Goal: Task Accomplishment & Management: Manage account settings

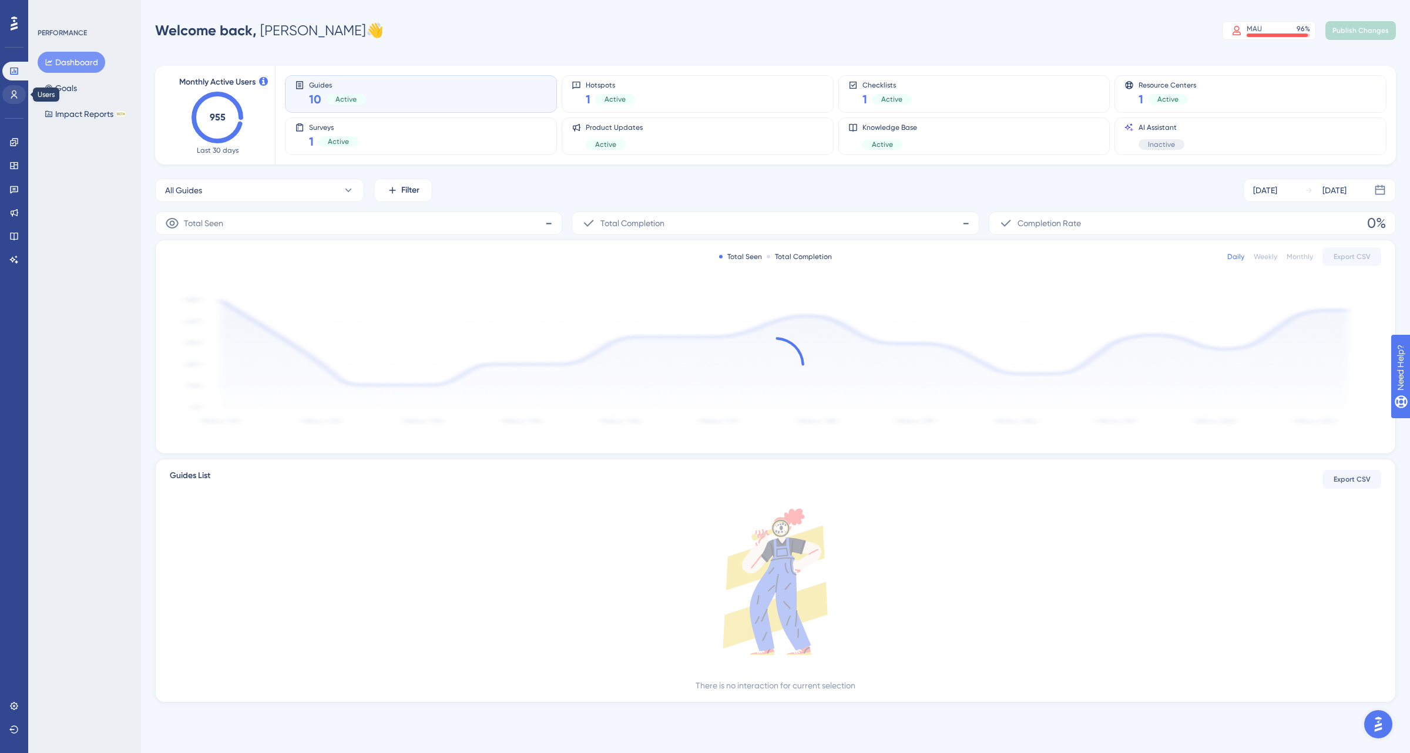
click at [15, 98] on icon at bounding box center [13, 94] width 9 height 9
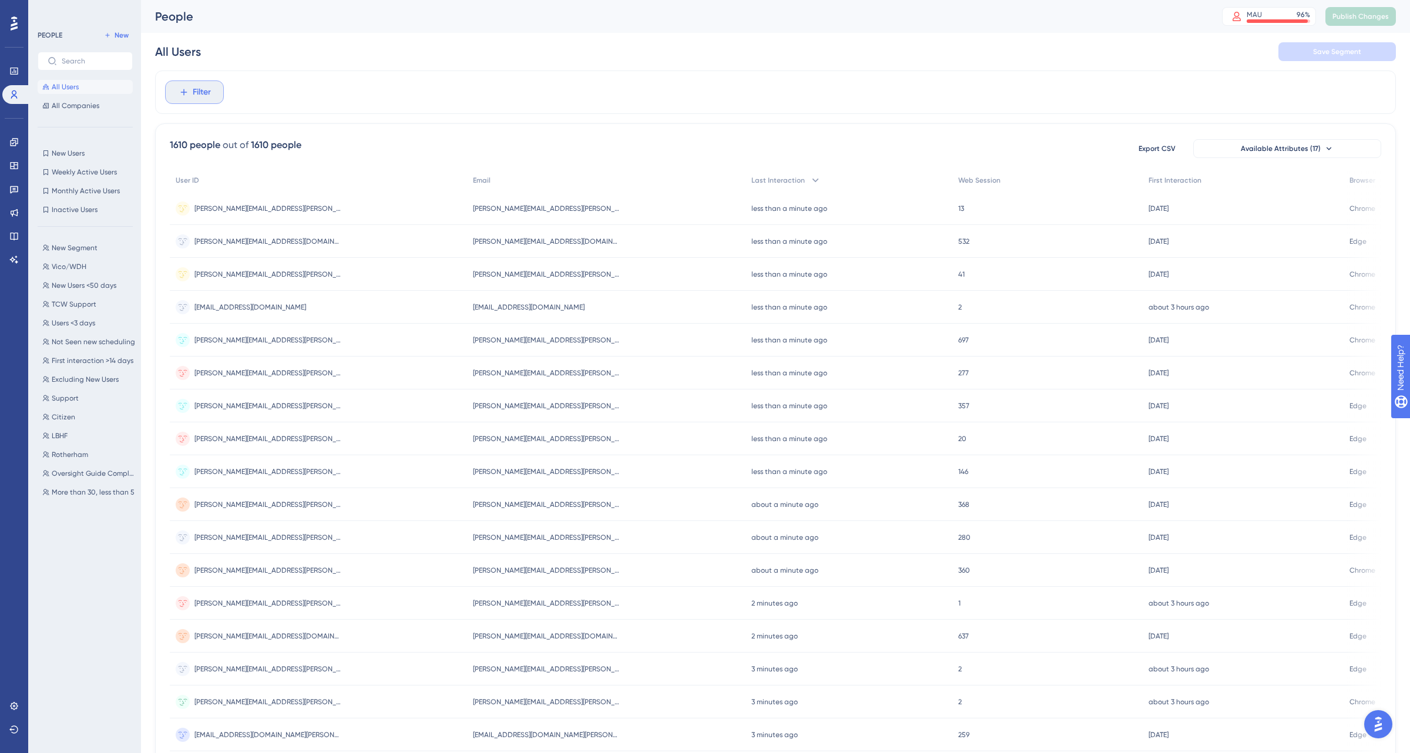
click at [203, 95] on span "Filter" at bounding box center [202, 92] width 18 height 14
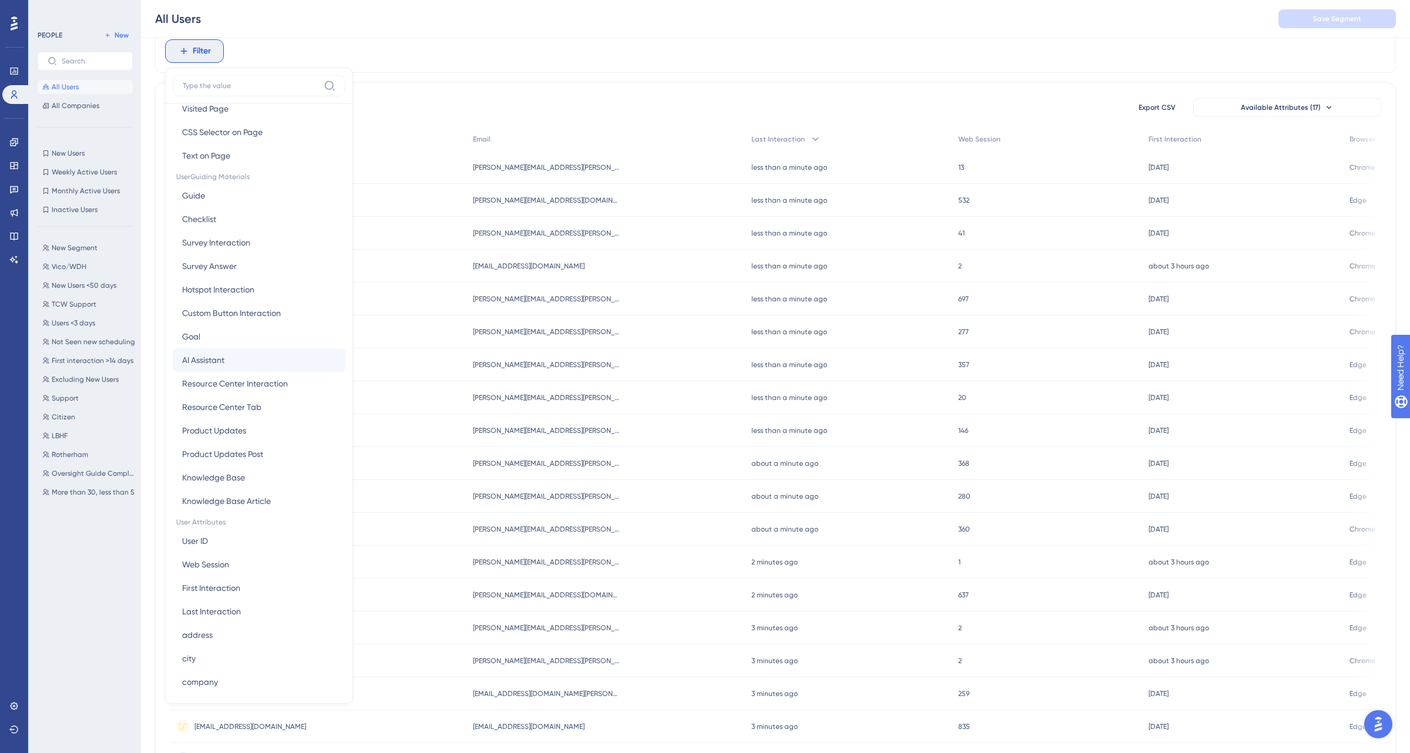
scroll to position [146, 0]
click at [222, 522] on button "User ID User ID" at bounding box center [259, 520] width 173 height 24
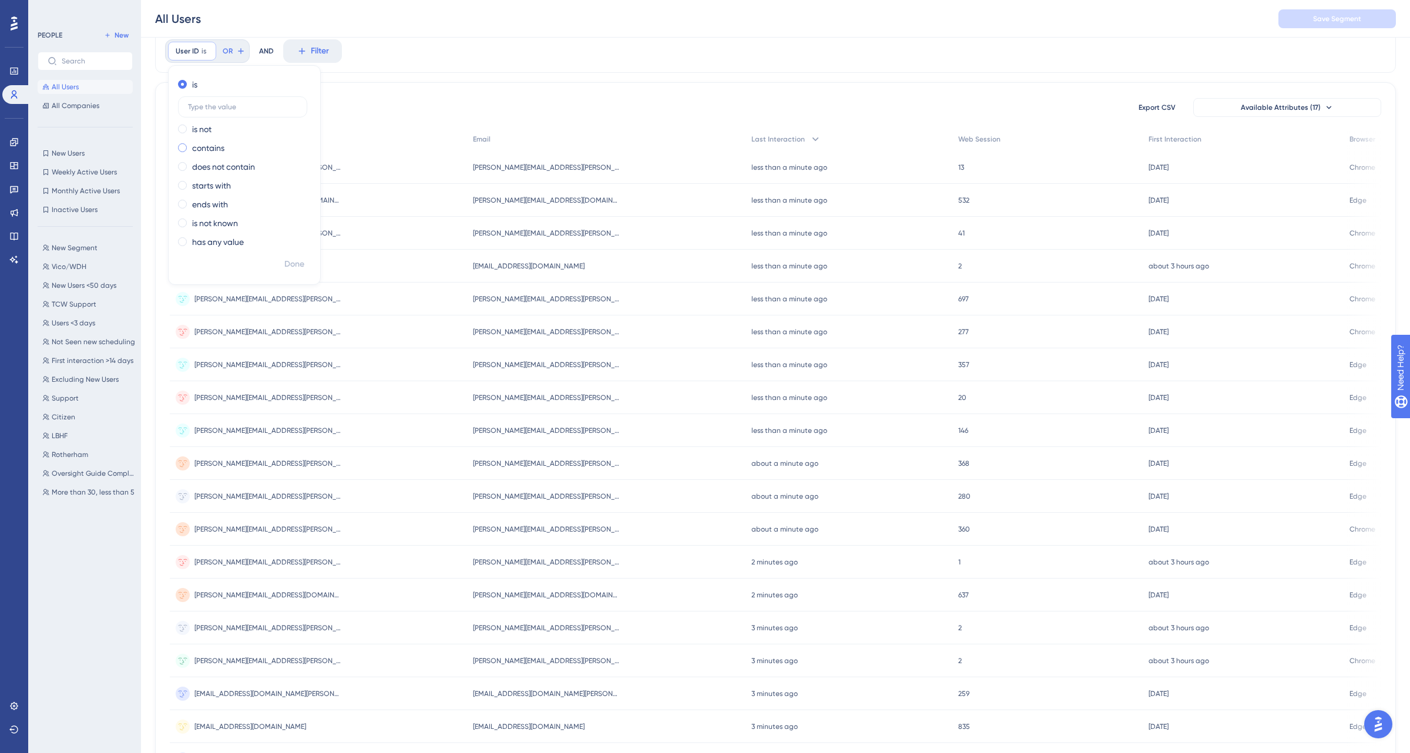
click at [212, 152] on label "contains" at bounding box center [208, 148] width 32 height 14
type input "[PERSON_NAME].south"
click at [287, 267] on span "Done" at bounding box center [294, 264] width 20 height 14
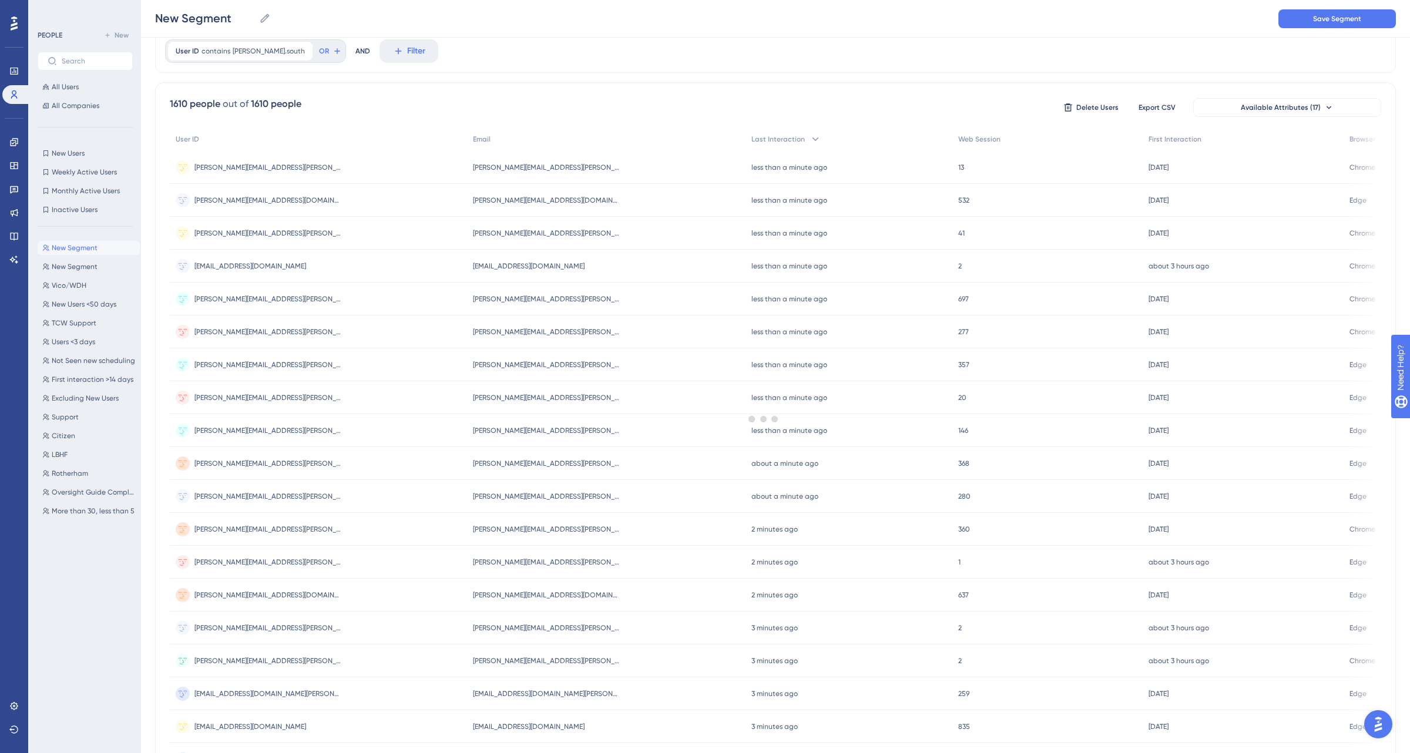
scroll to position [0, 0]
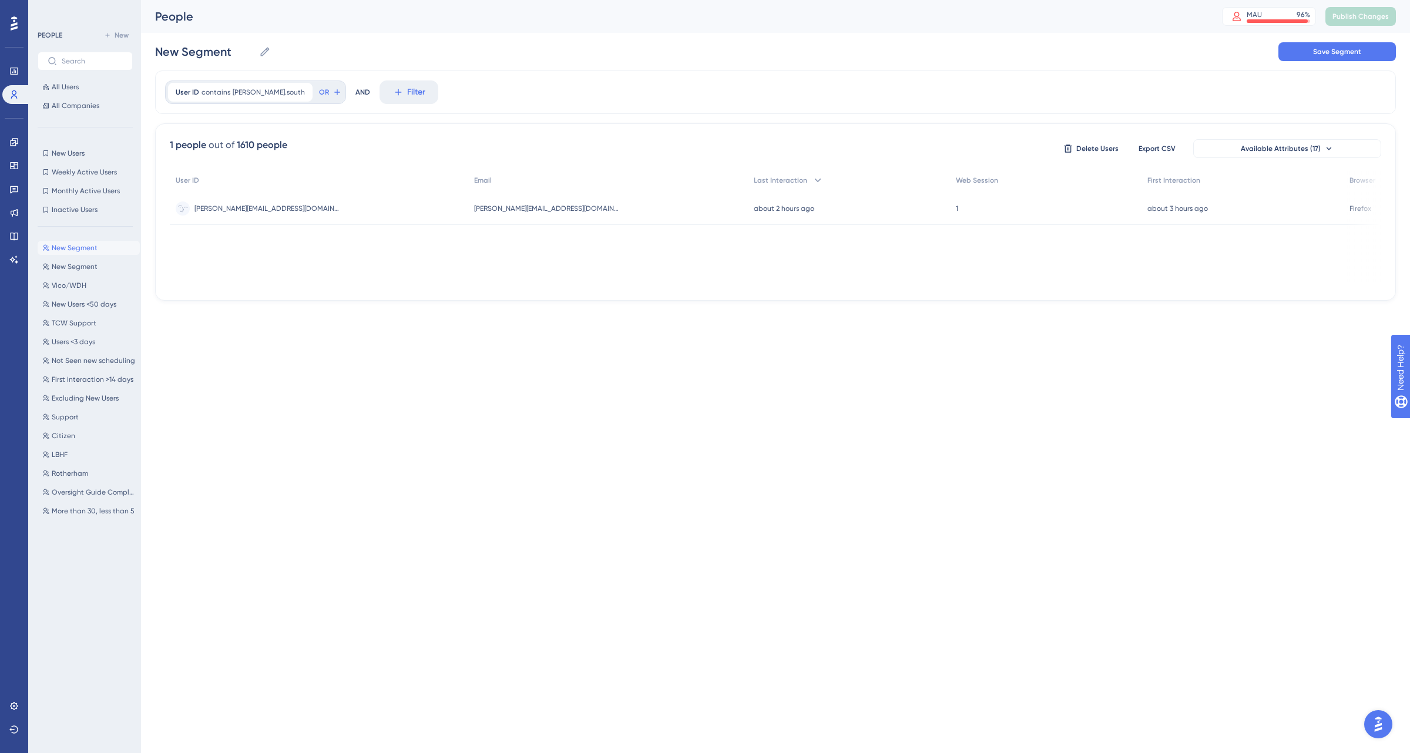
click at [254, 210] on span "[PERSON_NAME][EMAIL_ADDRESS][DOMAIN_NAME]" at bounding box center [267, 208] width 147 height 9
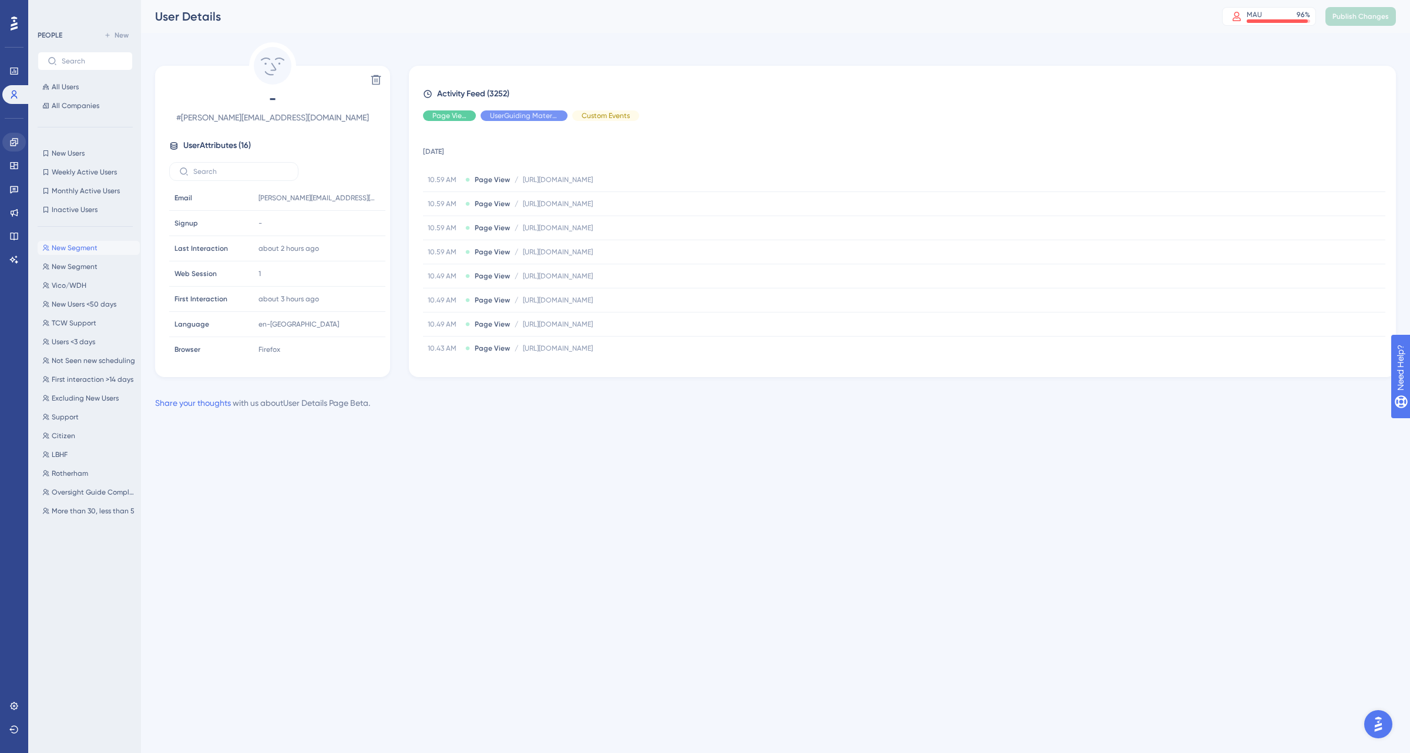
click at [13, 146] on icon at bounding box center [14, 142] width 8 height 8
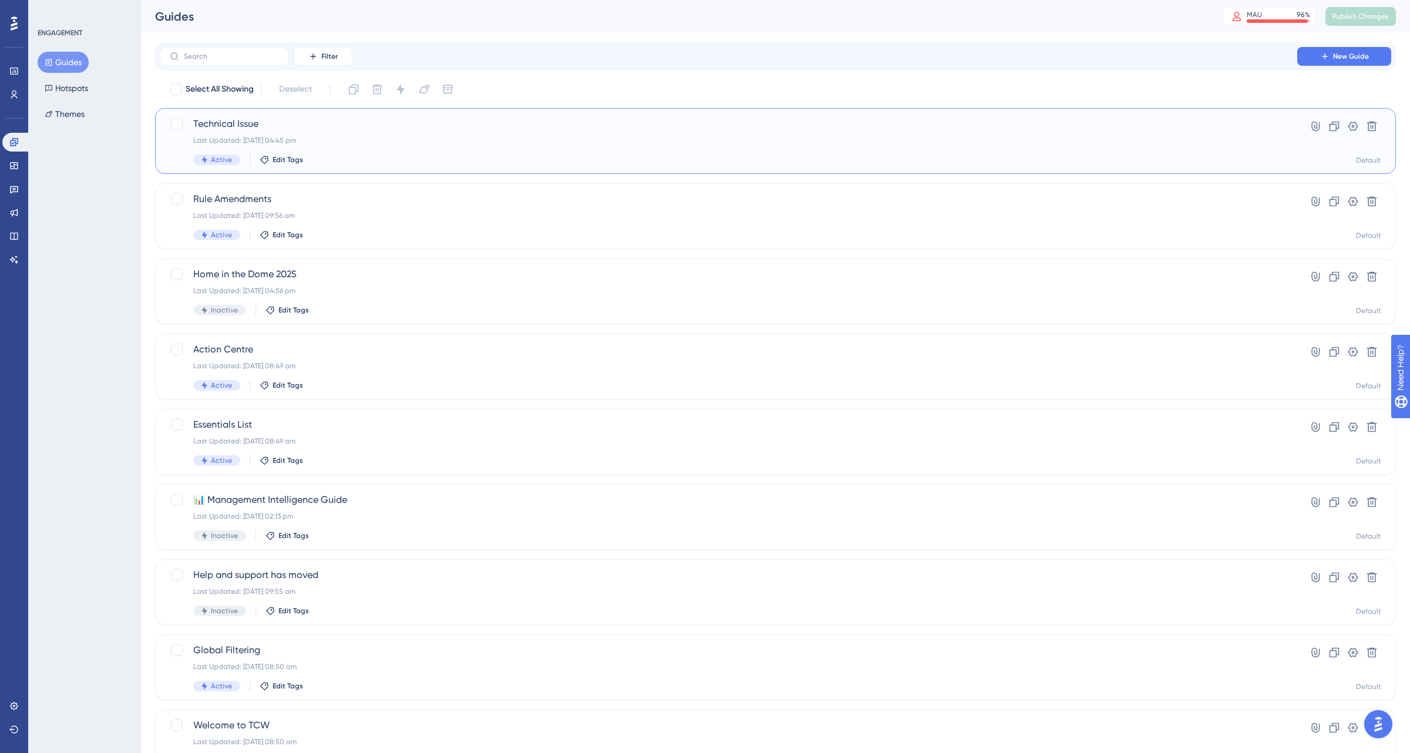
click at [377, 141] on div "Last Updated: [DATE] 04:45 pm" at bounding box center [728, 140] width 1071 height 9
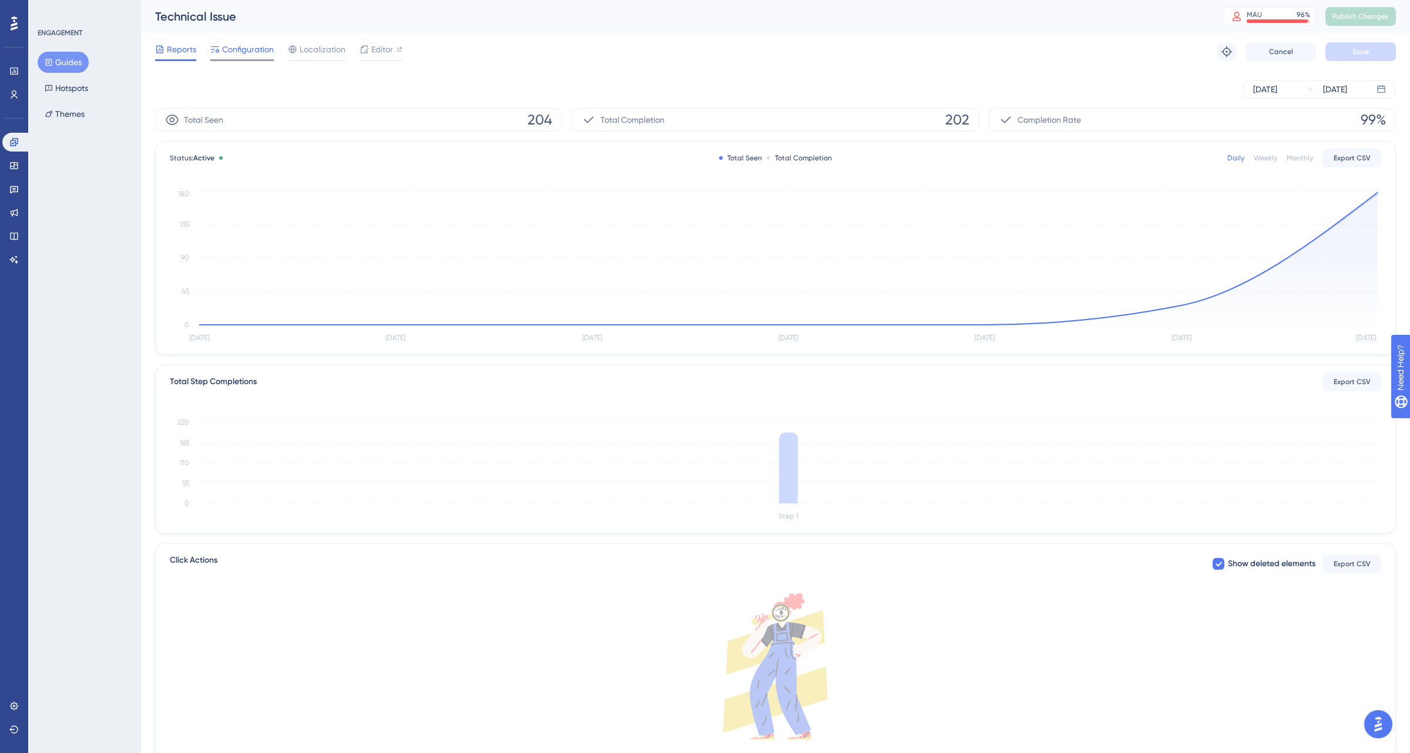
click at [247, 52] on span "Configuration" at bounding box center [248, 49] width 52 height 14
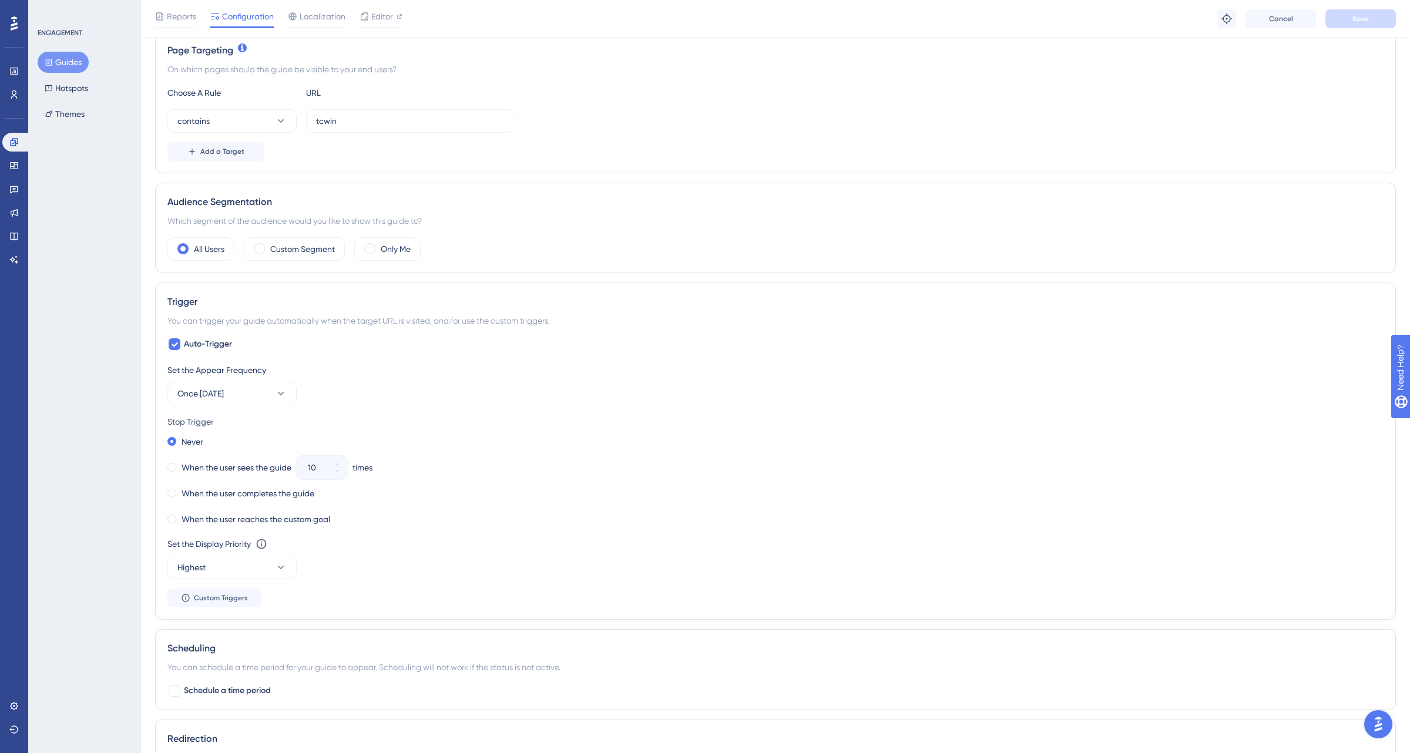
scroll to position [334, 0]
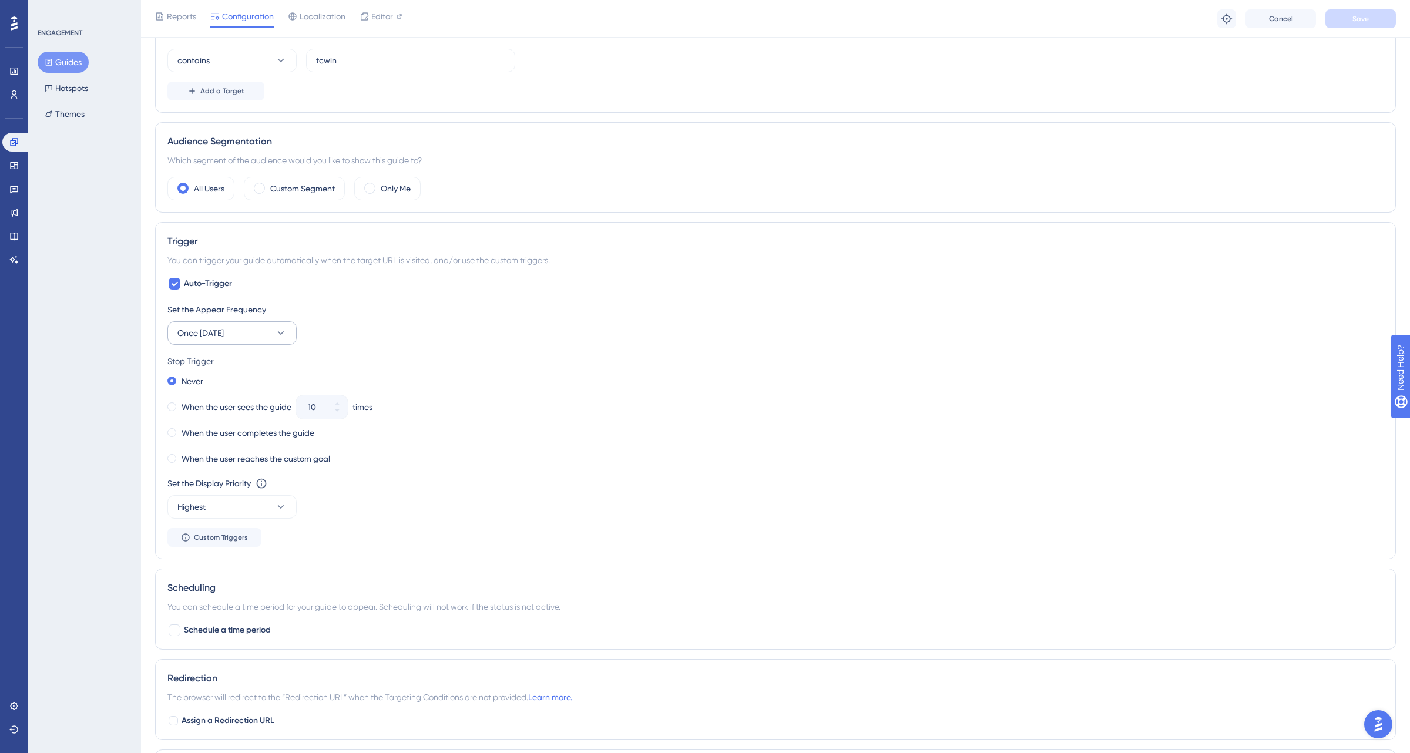
click at [276, 337] on icon at bounding box center [281, 333] width 12 height 12
click at [231, 488] on span "Once [DATE]" at bounding box center [208, 486] width 46 height 14
click at [262, 435] on label "When the user completes the guide" at bounding box center [248, 433] width 133 height 14
click at [1370, 17] on button "Save" at bounding box center [1361, 18] width 71 height 19
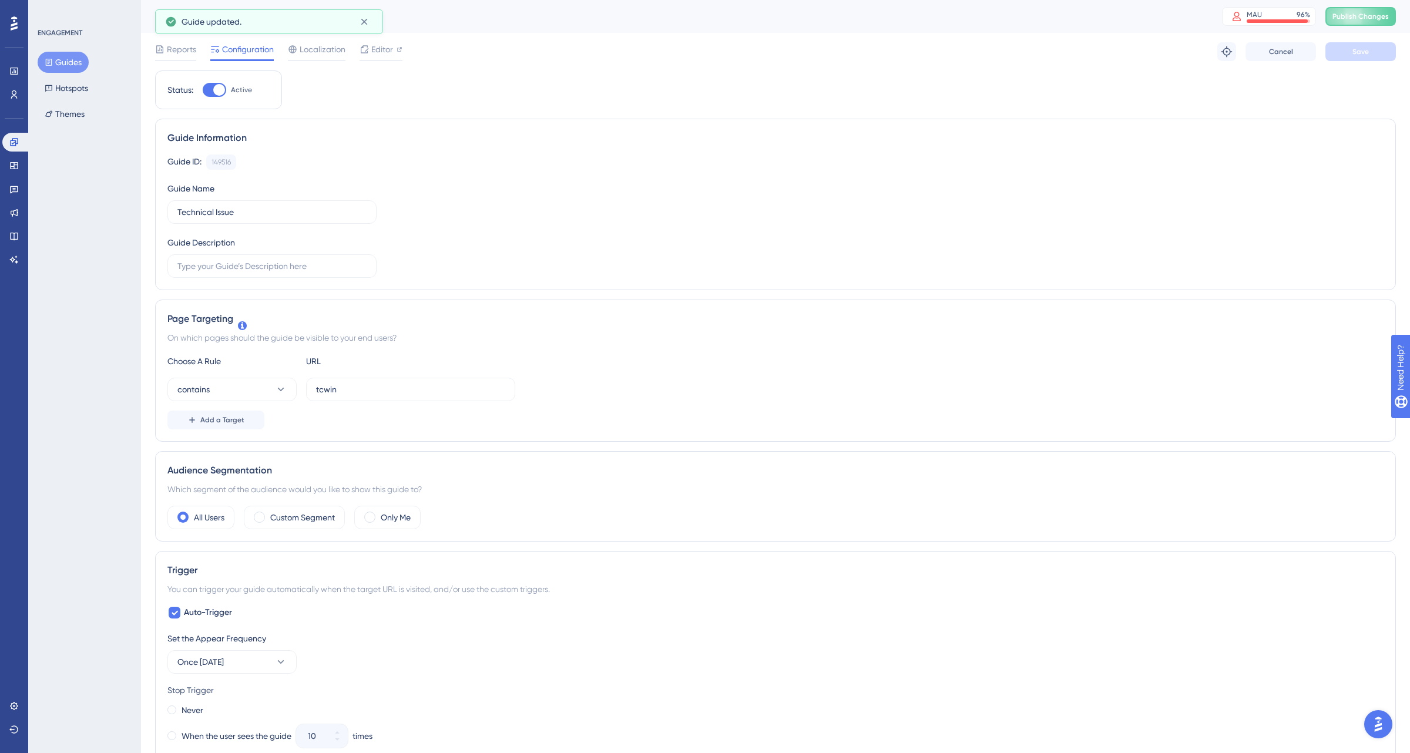
scroll to position [0, 0]
click at [1366, 22] on button "Publish Changes" at bounding box center [1361, 16] width 71 height 19
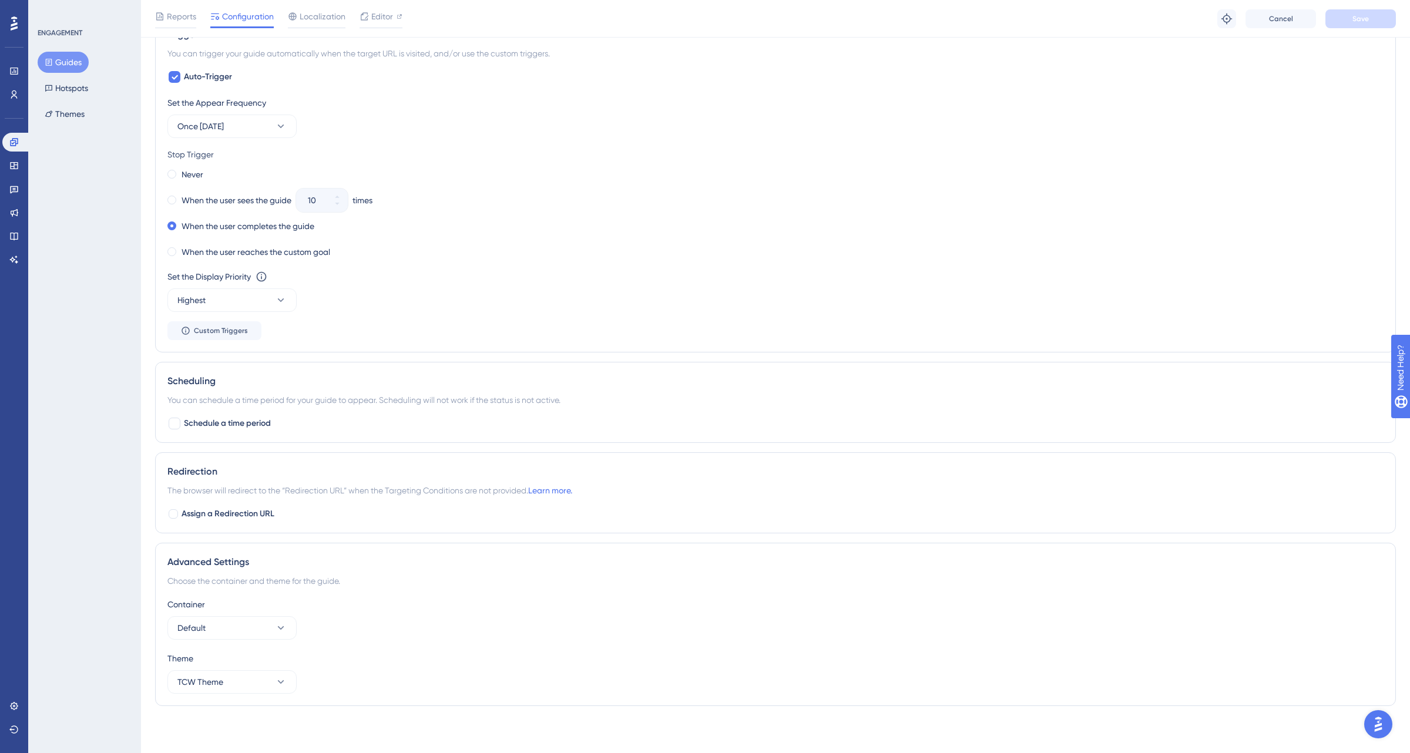
scroll to position [544, 0]
click at [17, 143] on icon at bounding box center [14, 142] width 8 height 8
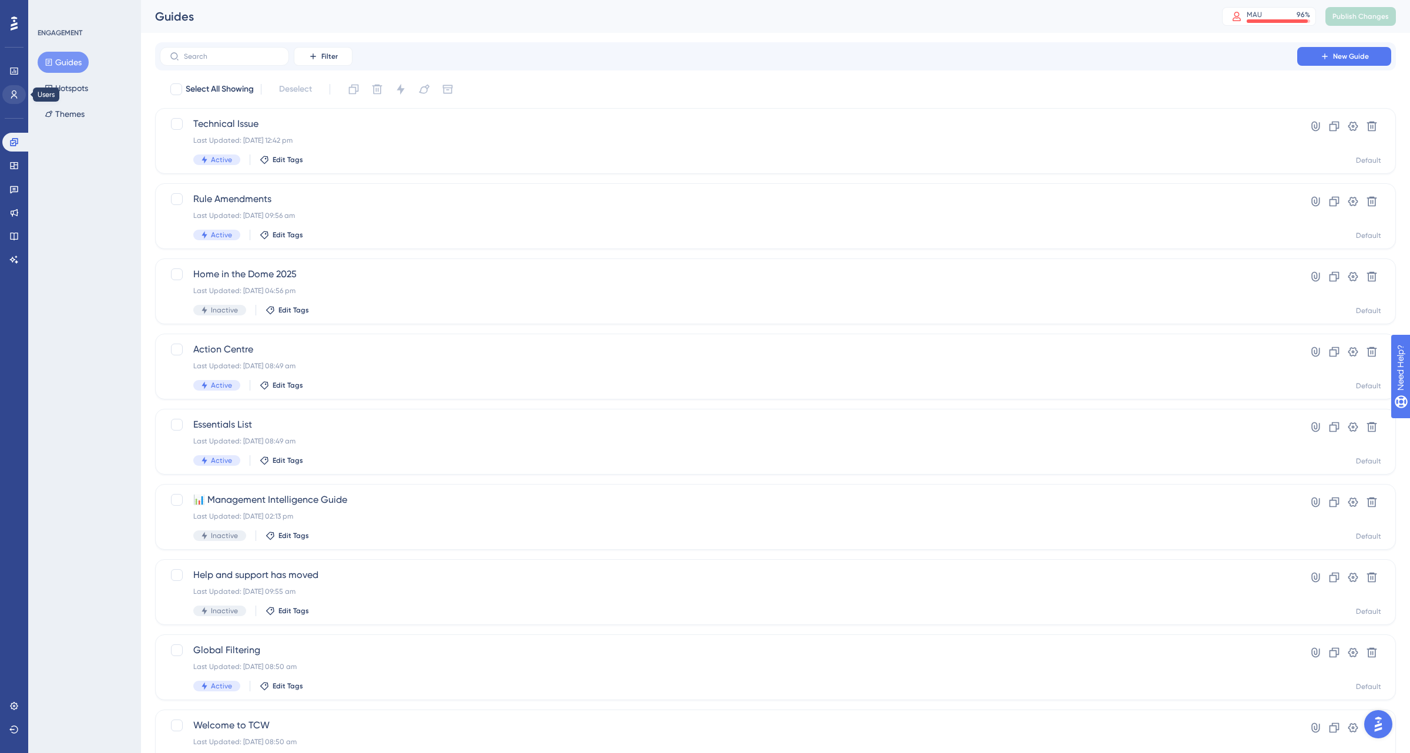
click at [14, 90] on icon at bounding box center [14, 94] width 6 height 8
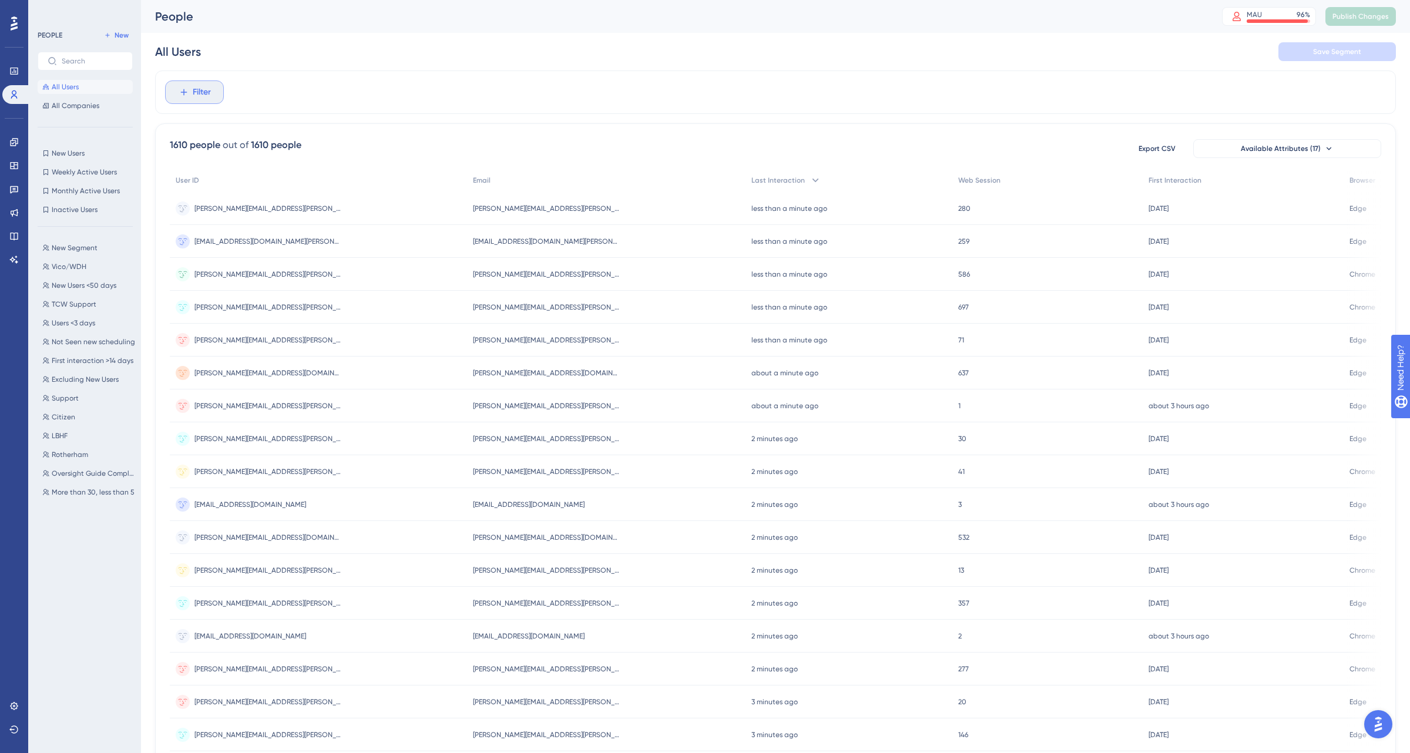
click at [208, 95] on span "Filter" at bounding box center [202, 92] width 18 height 14
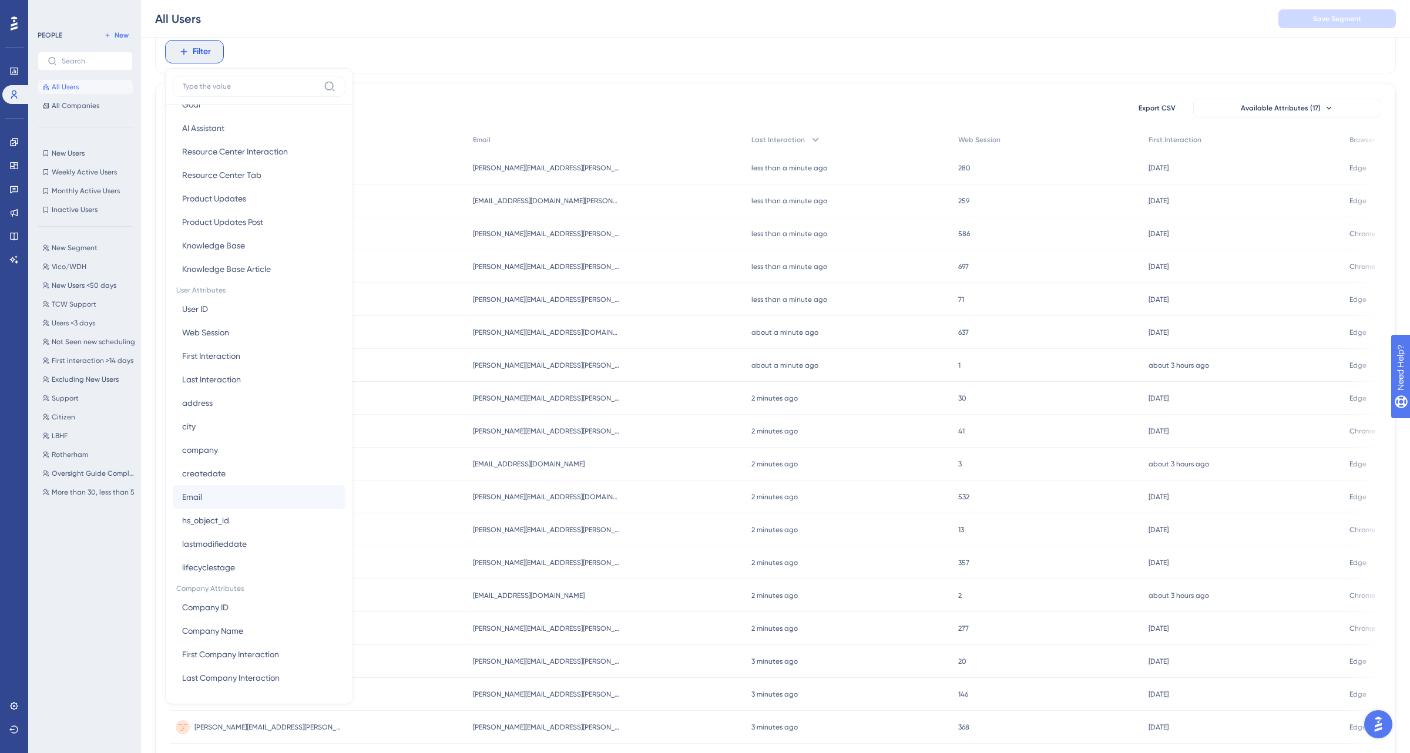
scroll to position [358, 0]
click at [237, 317] on button "User ID User ID" at bounding box center [259, 309] width 173 height 24
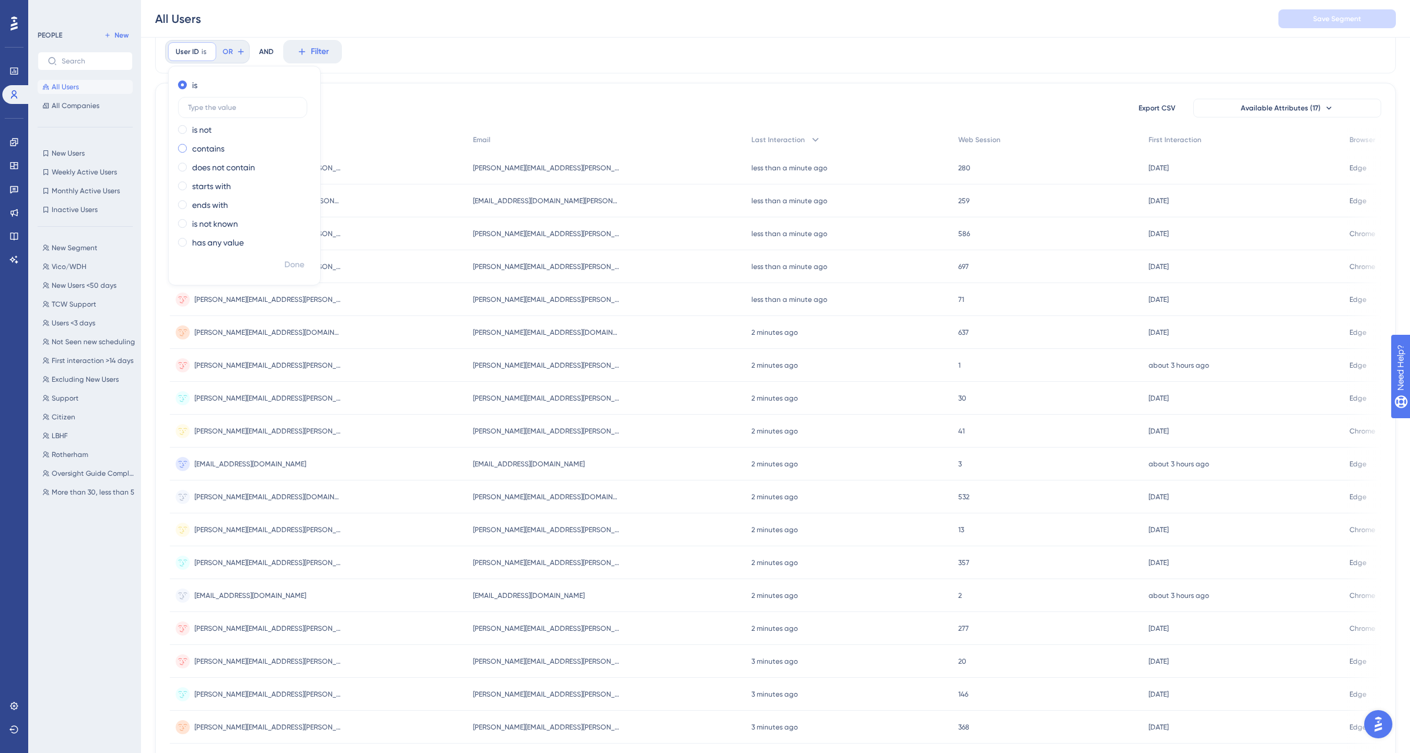
click at [208, 149] on label "contains" at bounding box center [208, 149] width 32 height 14
type input "[PERSON_NAME].south"
click at [302, 267] on span "Done" at bounding box center [294, 265] width 20 height 14
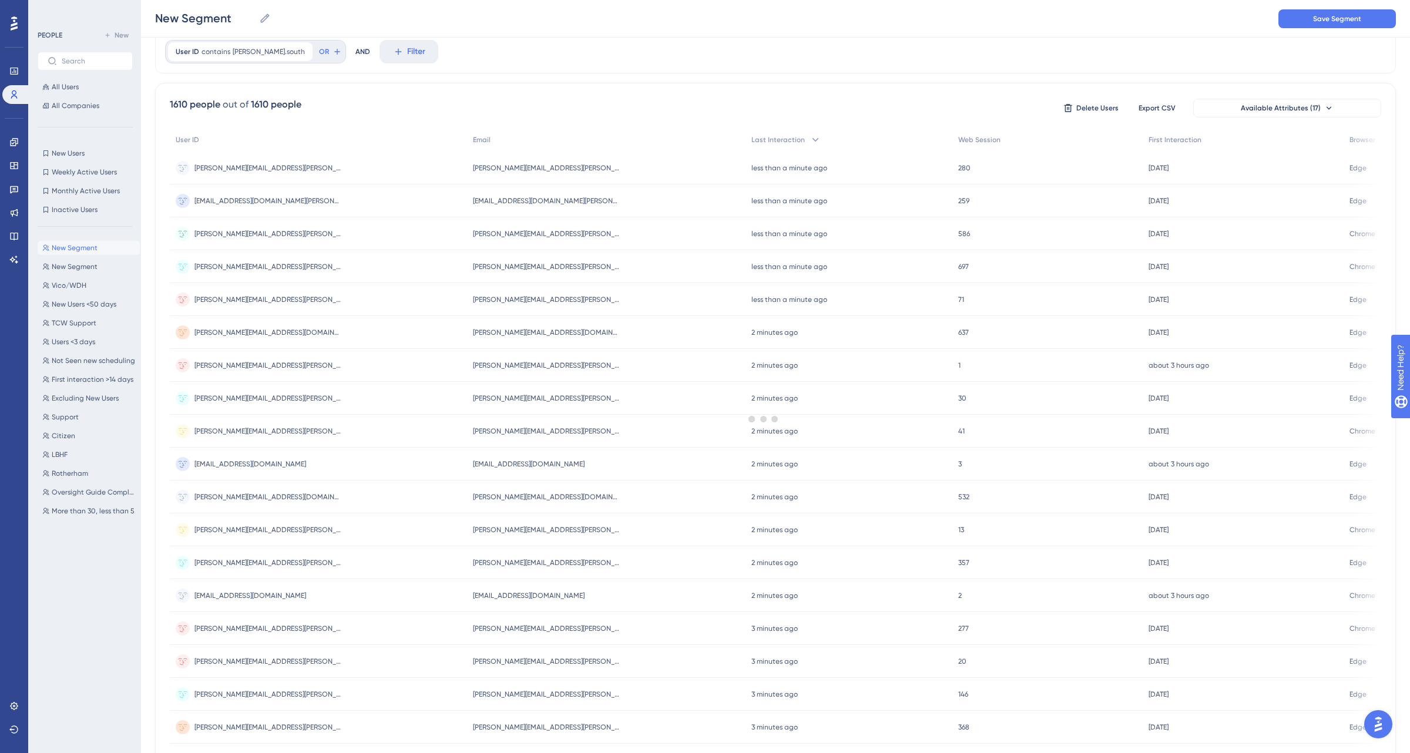
scroll to position [0, 0]
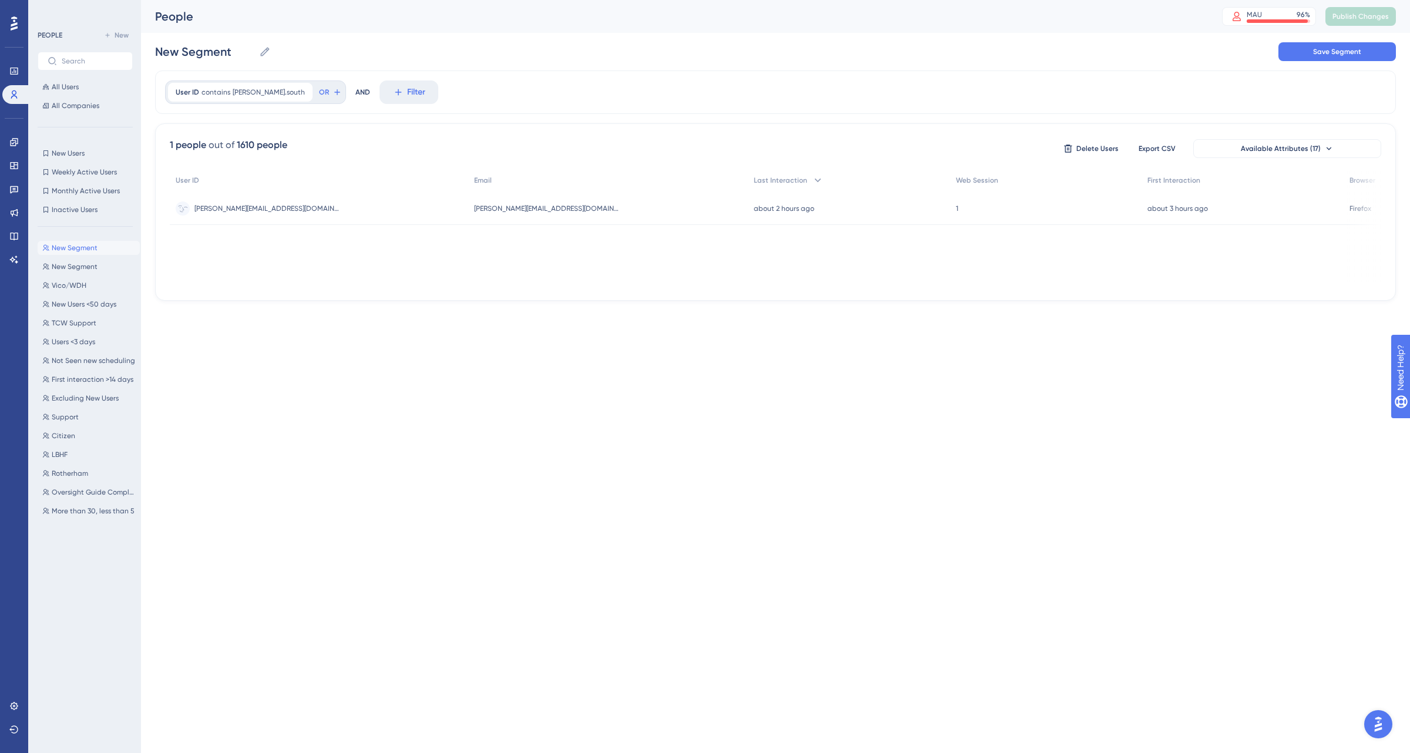
click at [270, 212] on span "[PERSON_NAME][EMAIL_ADDRESS][DOMAIN_NAME]" at bounding box center [267, 208] width 147 height 9
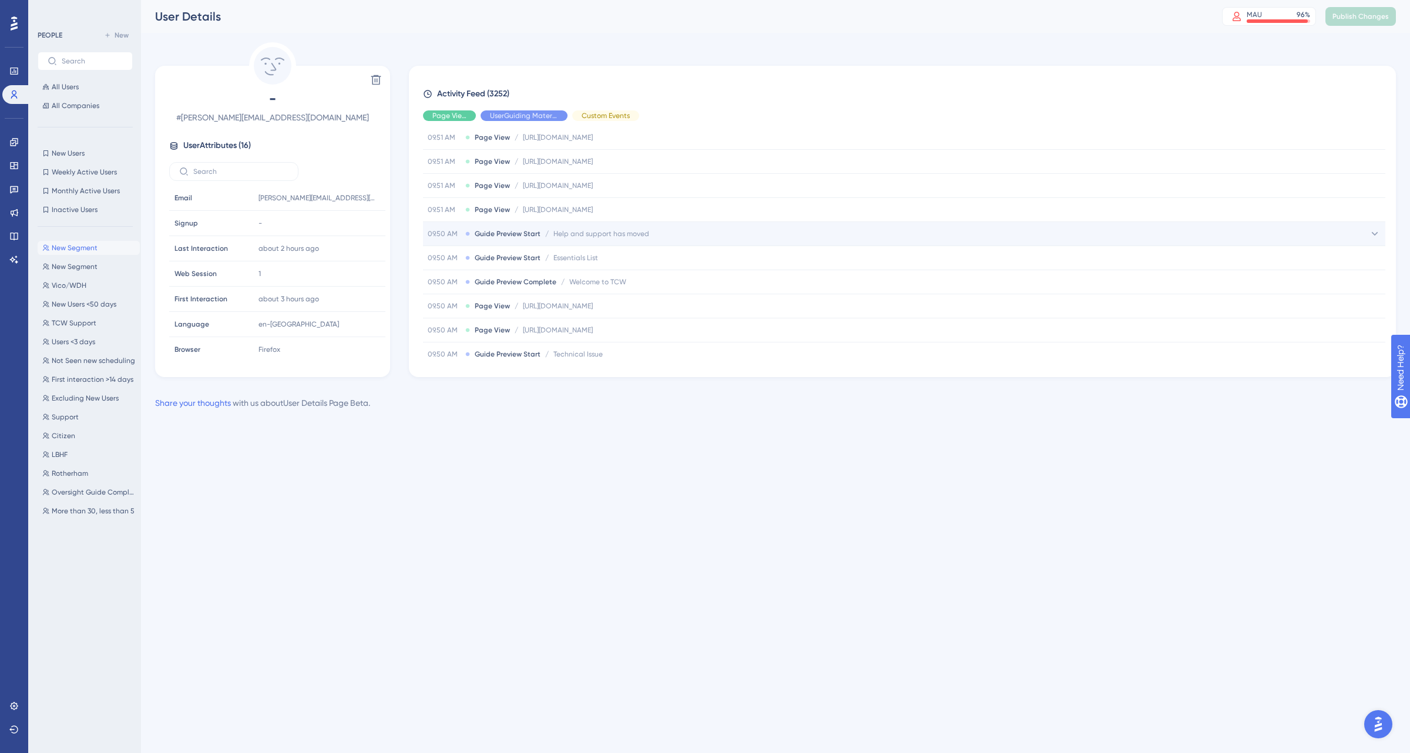
scroll to position [564, 0]
click at [614, 223] on span "Help and support has moved" at bounding box center [602, 217] width 96 height 9
click at [615, 223] on span "Help and support has moved" at bounding box center [602, 217] width 96 height 9
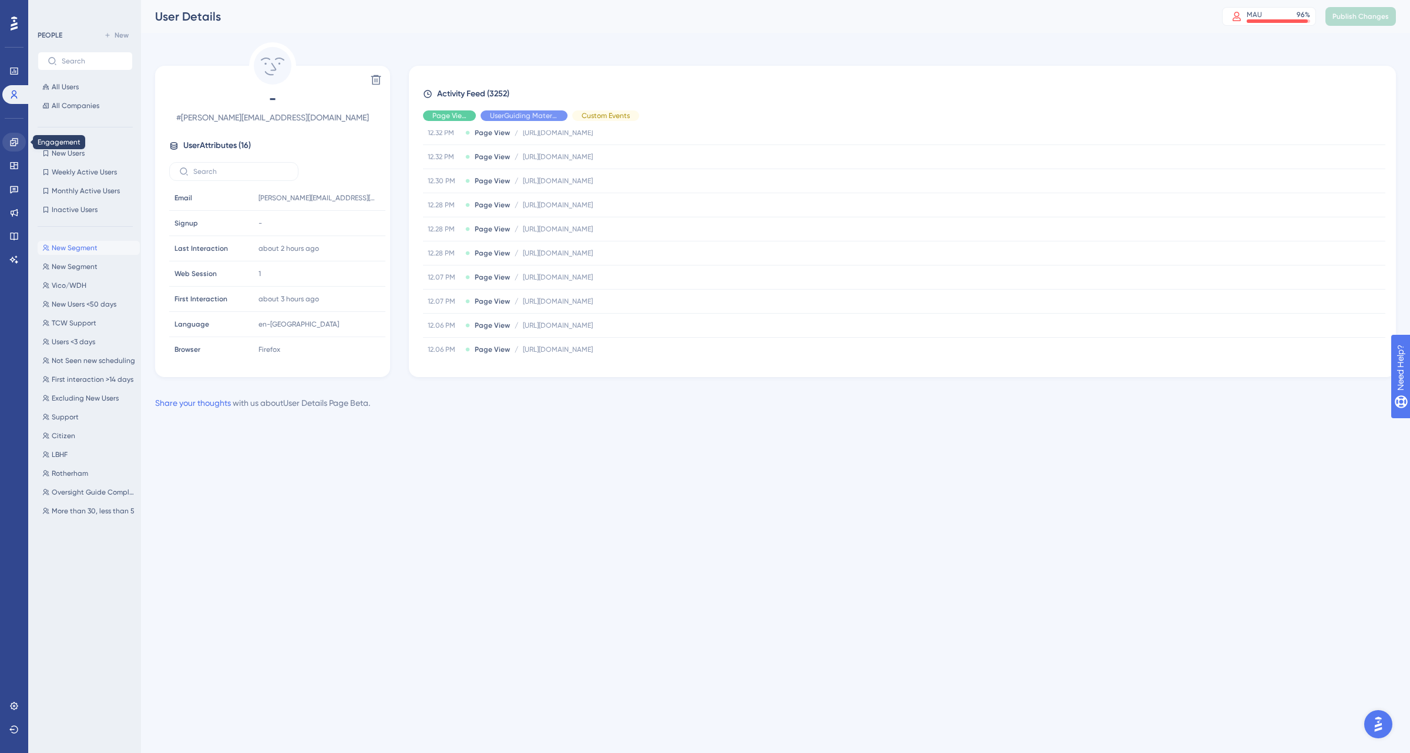
click at [14, 143] on icon at bounding box center [13, 142] width 9 height 9
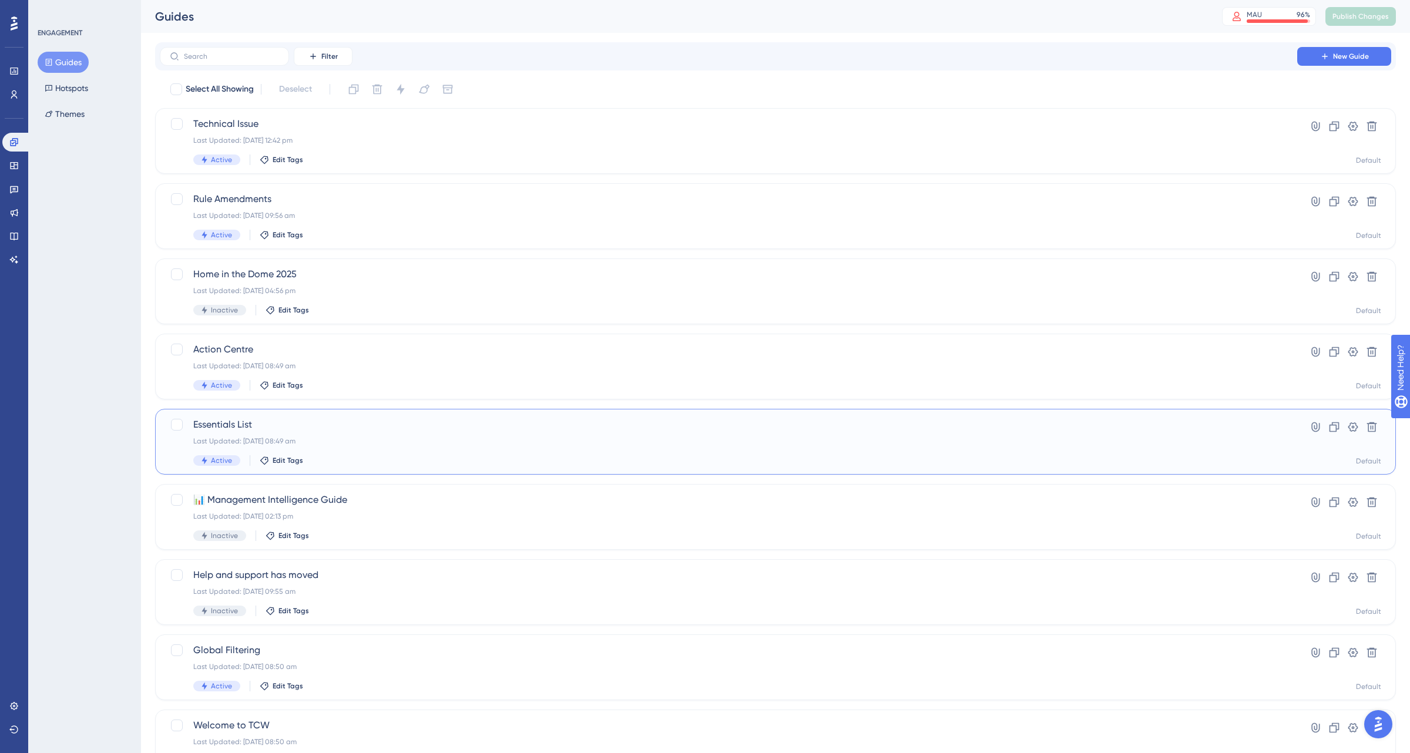
click at [436, 442] on div "Last Updated: [DATE] 08:49 am" at bounding box center [728, 441] width 1071 height 9
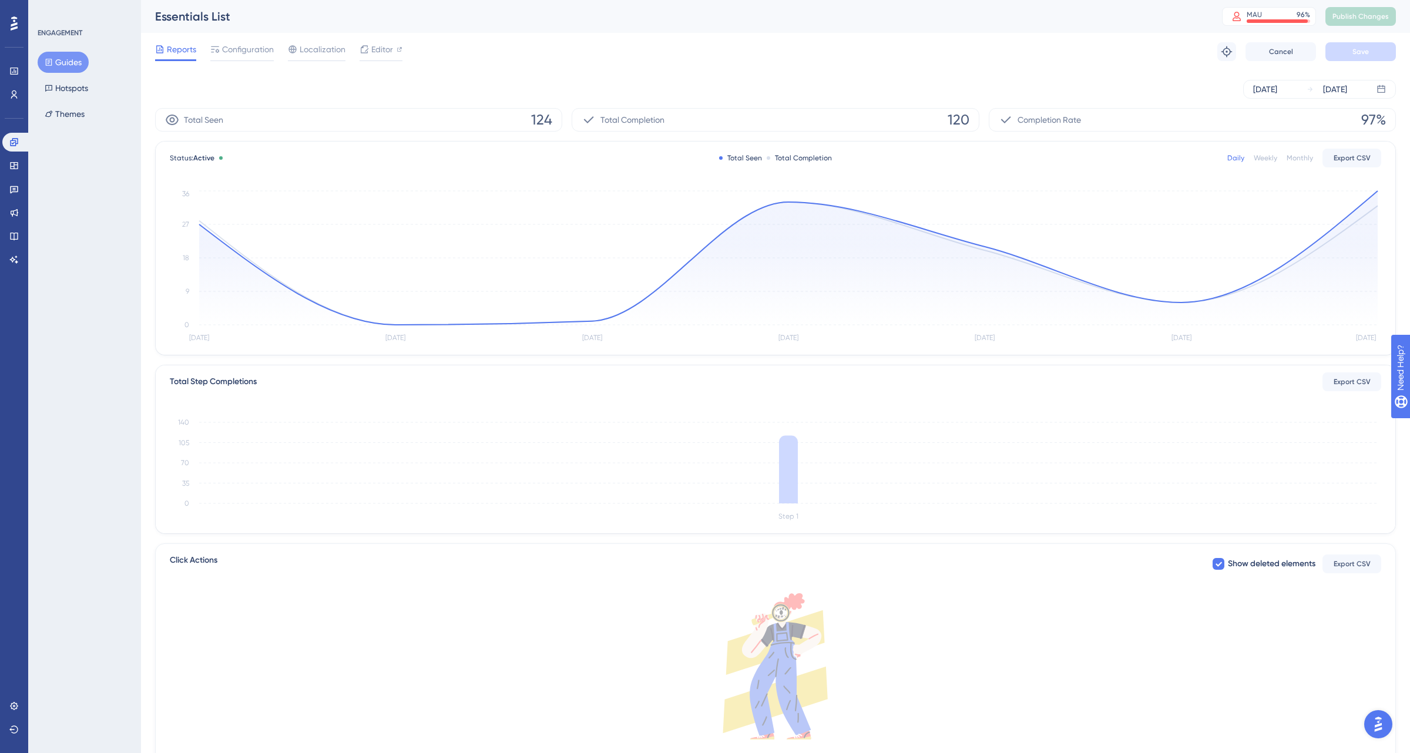
click at [255, 39] on div "Reports Configuration Localization Editor Troubleshoot Cancel Save" at bounding box center [775, 52] width 1241 height 38
click at [246, 45] on span "Configuration" at bounding box center [248, 49] width 52 height 14
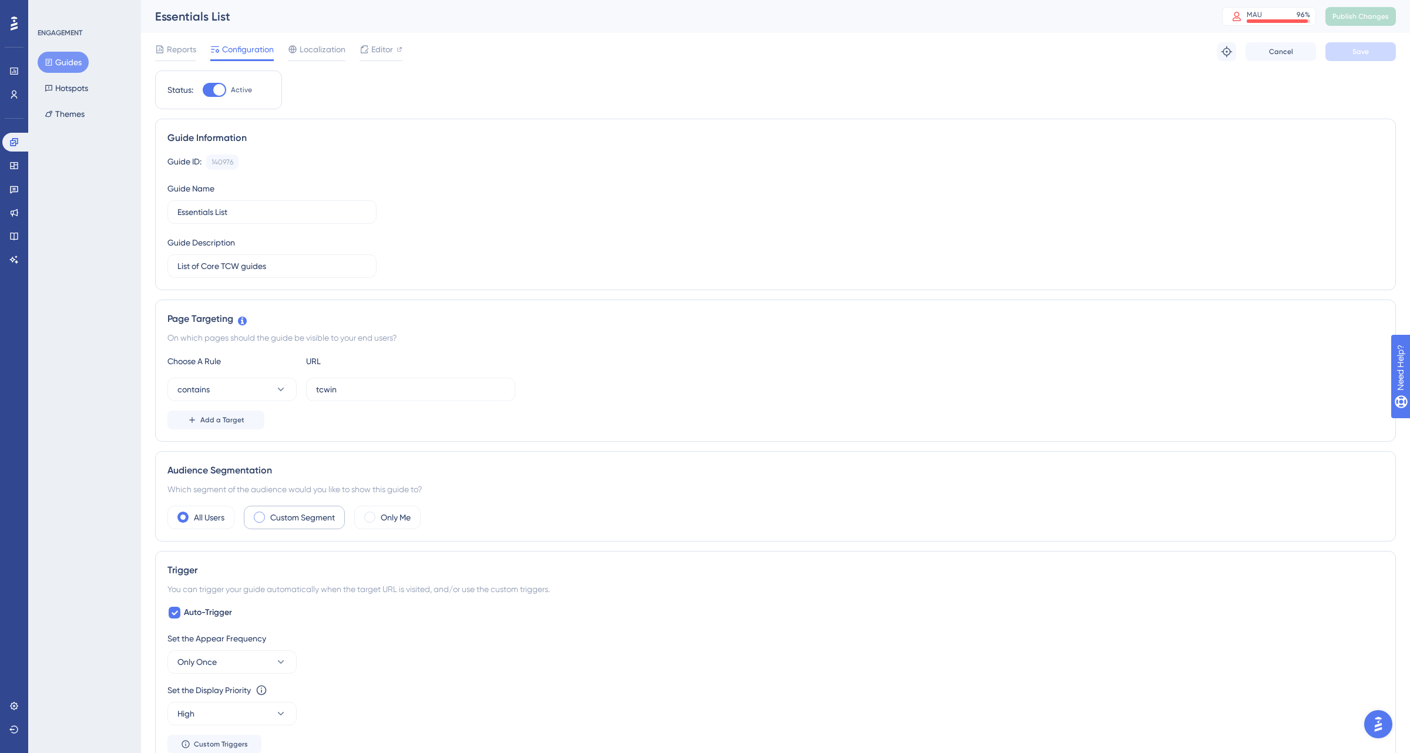
click at [308, 523] on label "Custom Segment" at bounding box center [302, 518] width 65 height 14
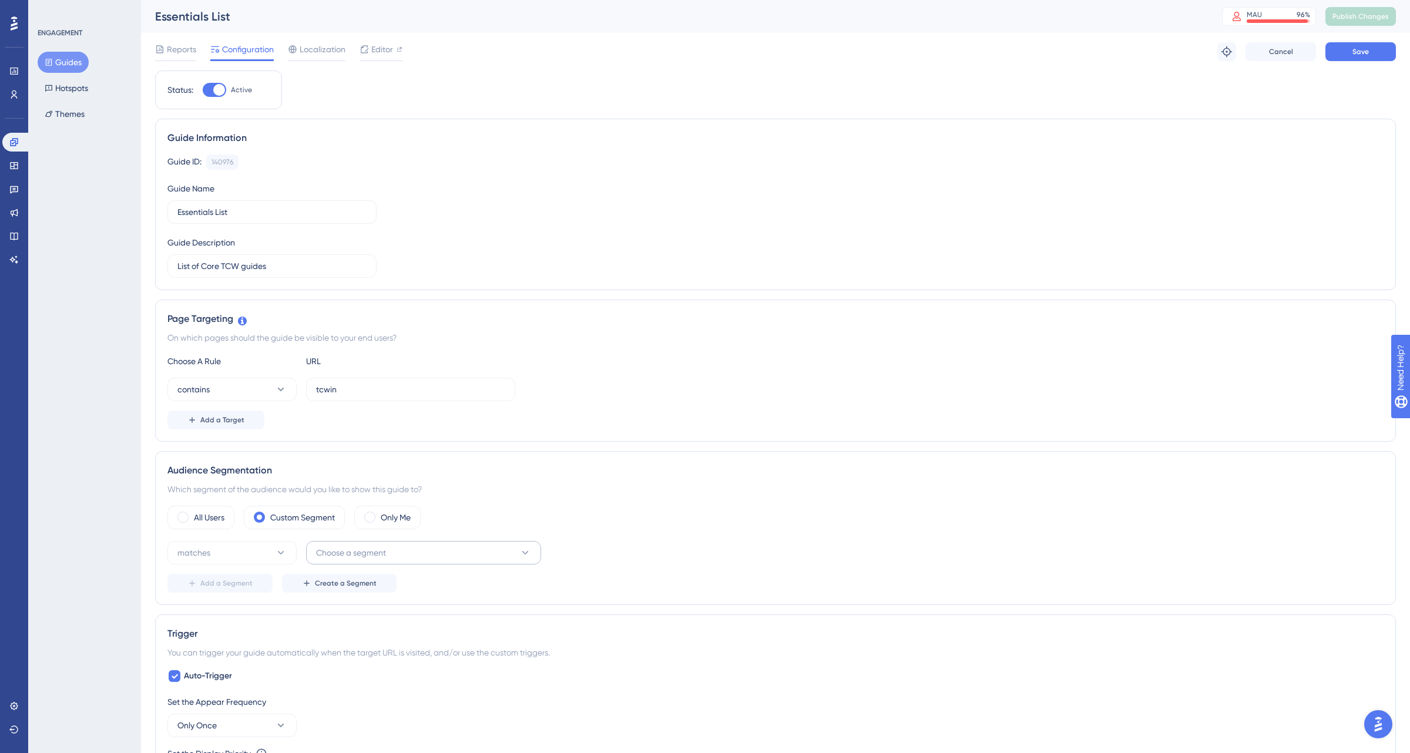
click at [385, 551] on span "Choose a segment" at bounding box center [351, 553] width 70 height 14
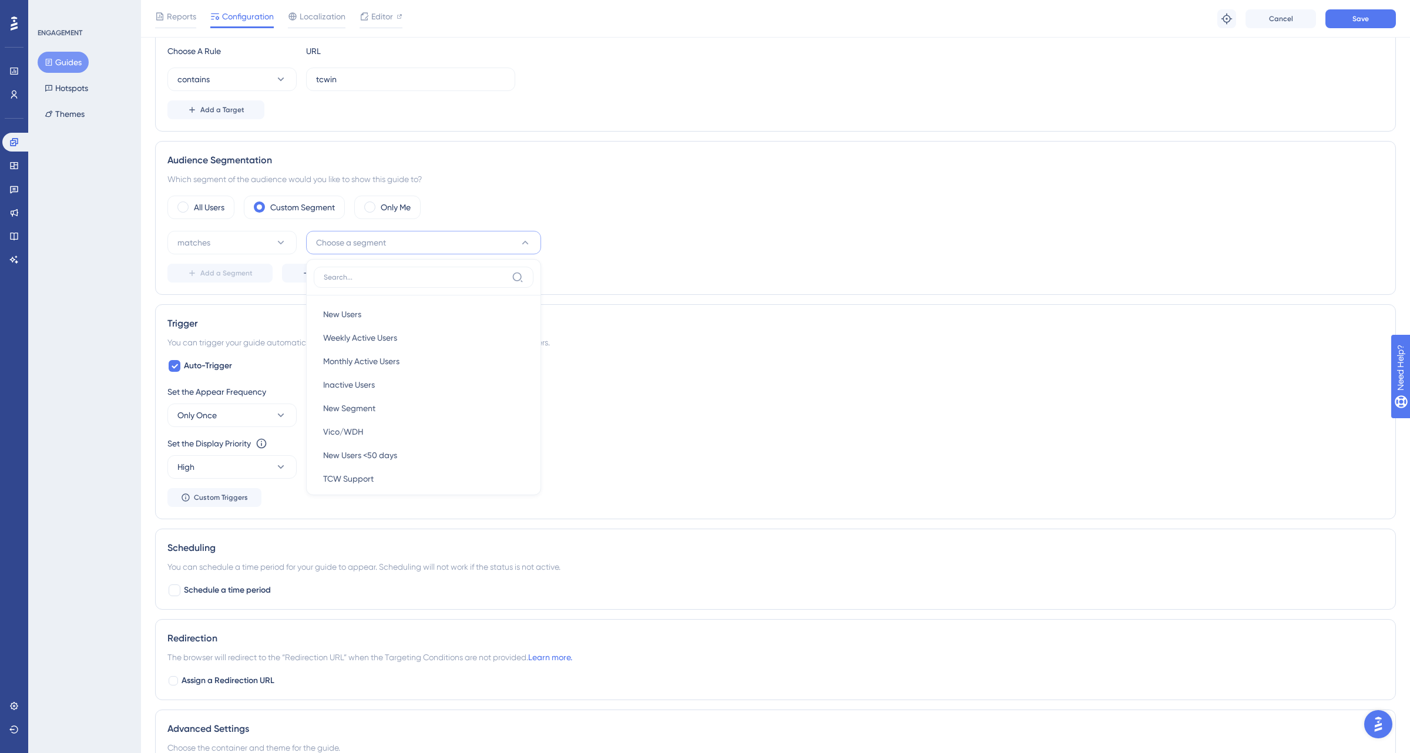
click at [656, 479] on div "Set the Display Priority This option will set the display priority between auto…" at bounding box center [775, 458] width 1216 height 42
click at [14, 74] on icon at bounding box center [14, 71] width 8 height 7
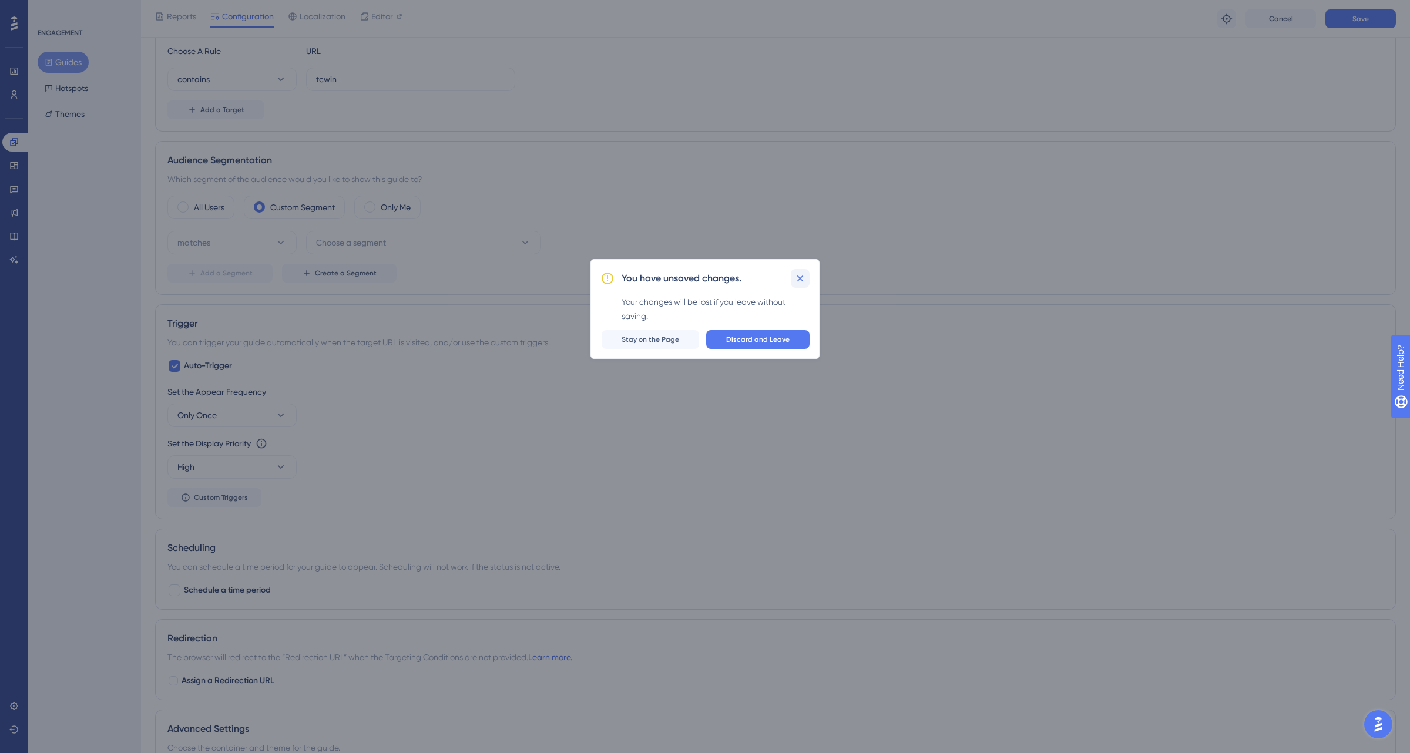
click at [802, 282] on icon at bounding box center [800, 279] width 12 height 12
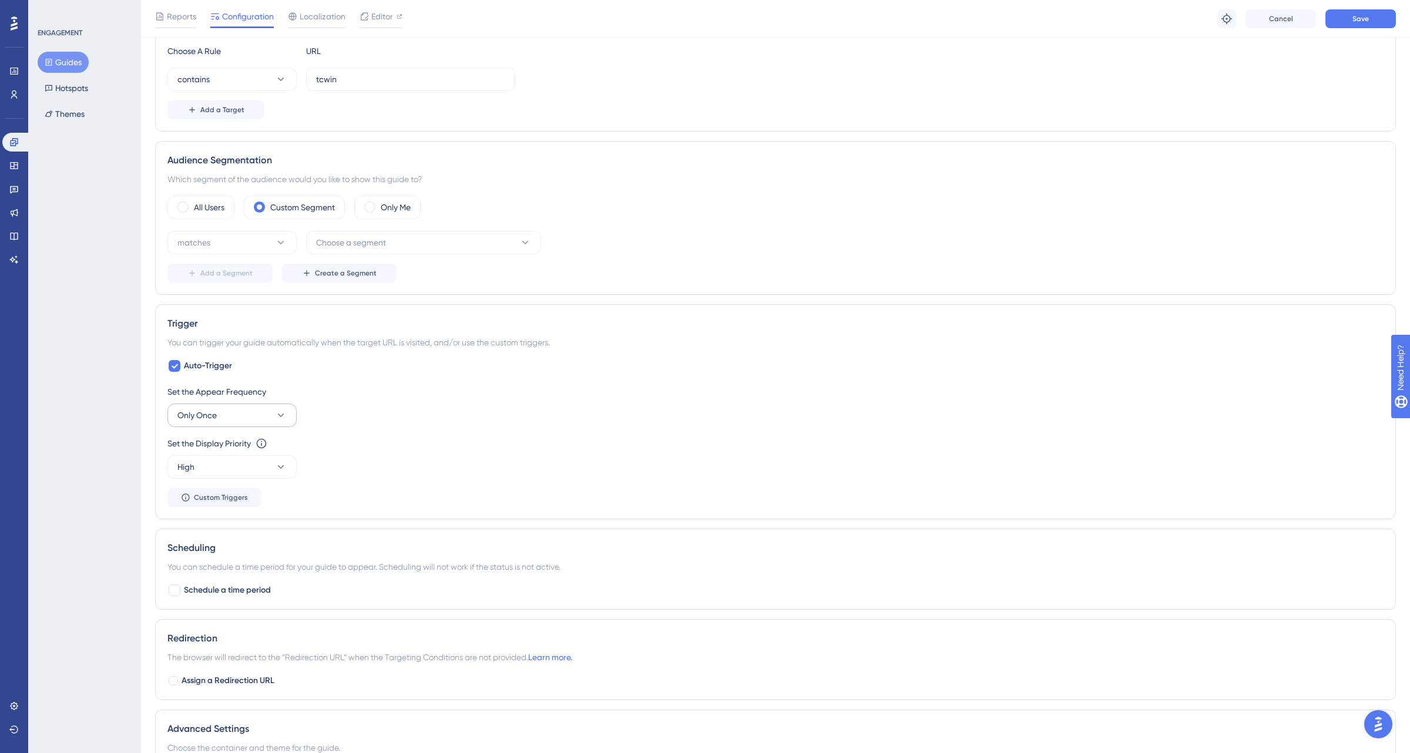
click at [271, 423] on button "Only Once" at bounding box center [231, 416] width 129 height 24
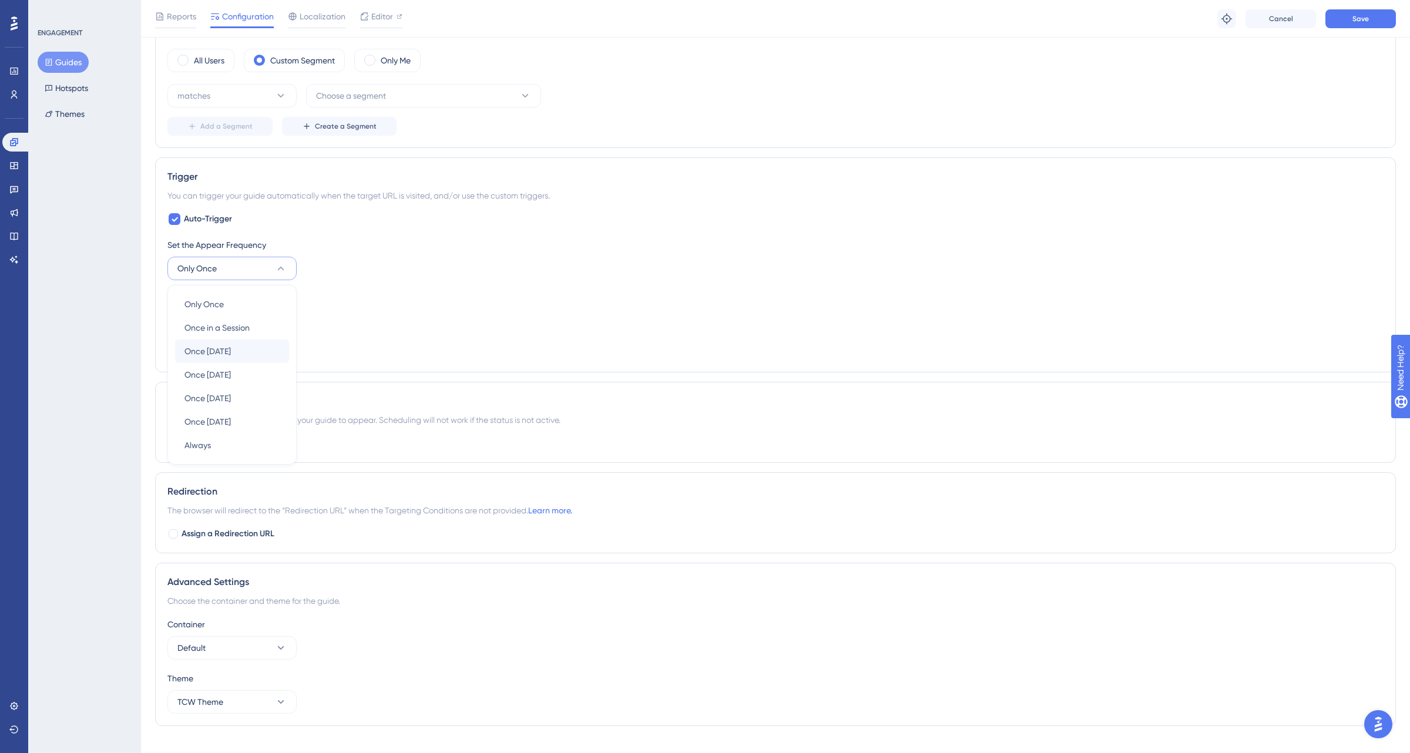
click at [246, 347] on div "Once [DATE] Once [DATE]" at bounding box center [232, 352] width 95 height 24
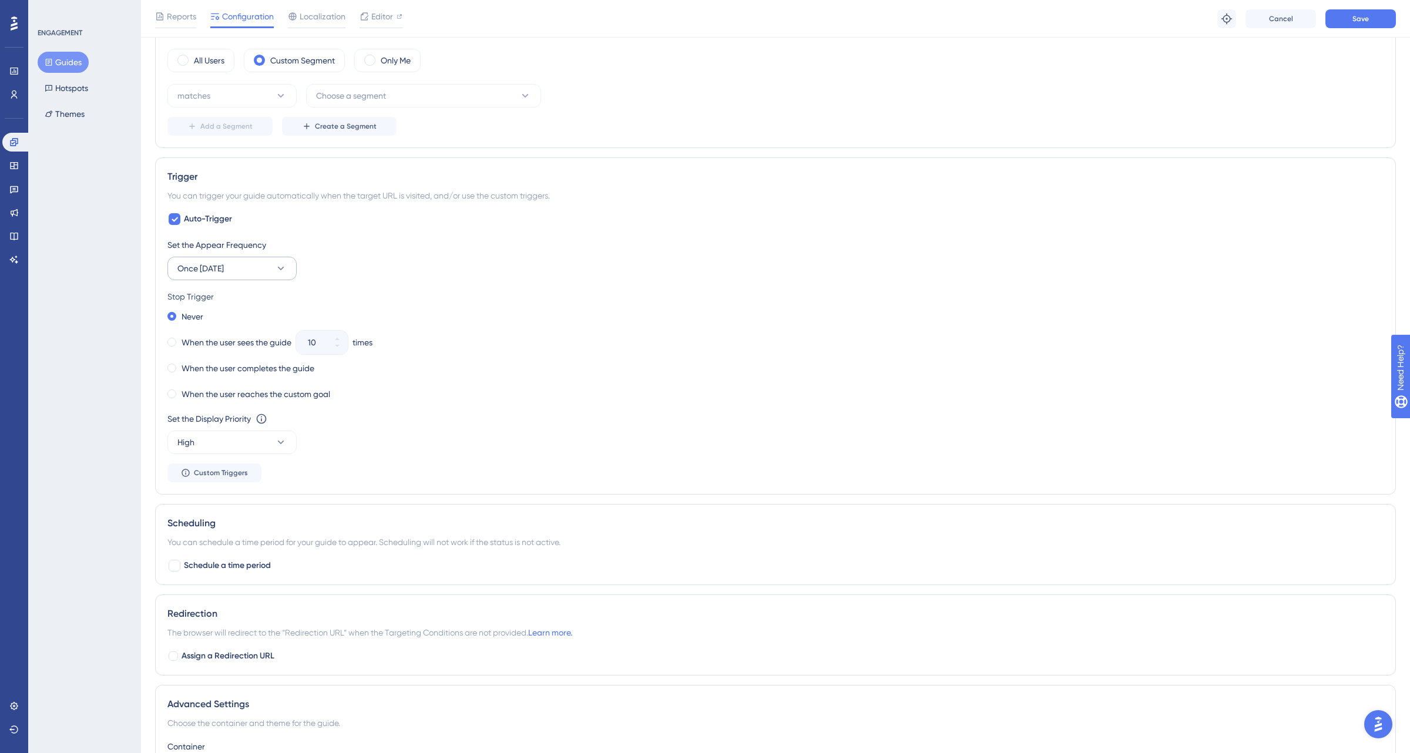
click at [245, 267] on button "Once [DATE]" at bounding box center [231, 269] width 129 height 24
click at [344, 265] on div "Set the Appear Frequency Once [DATE] Only Once Only Once Once in a Session Once…" at bounding box center [775, 259] width 1216 height 42
click at [19, 72] on link at bounding box center [14, 71] width 24 height 19
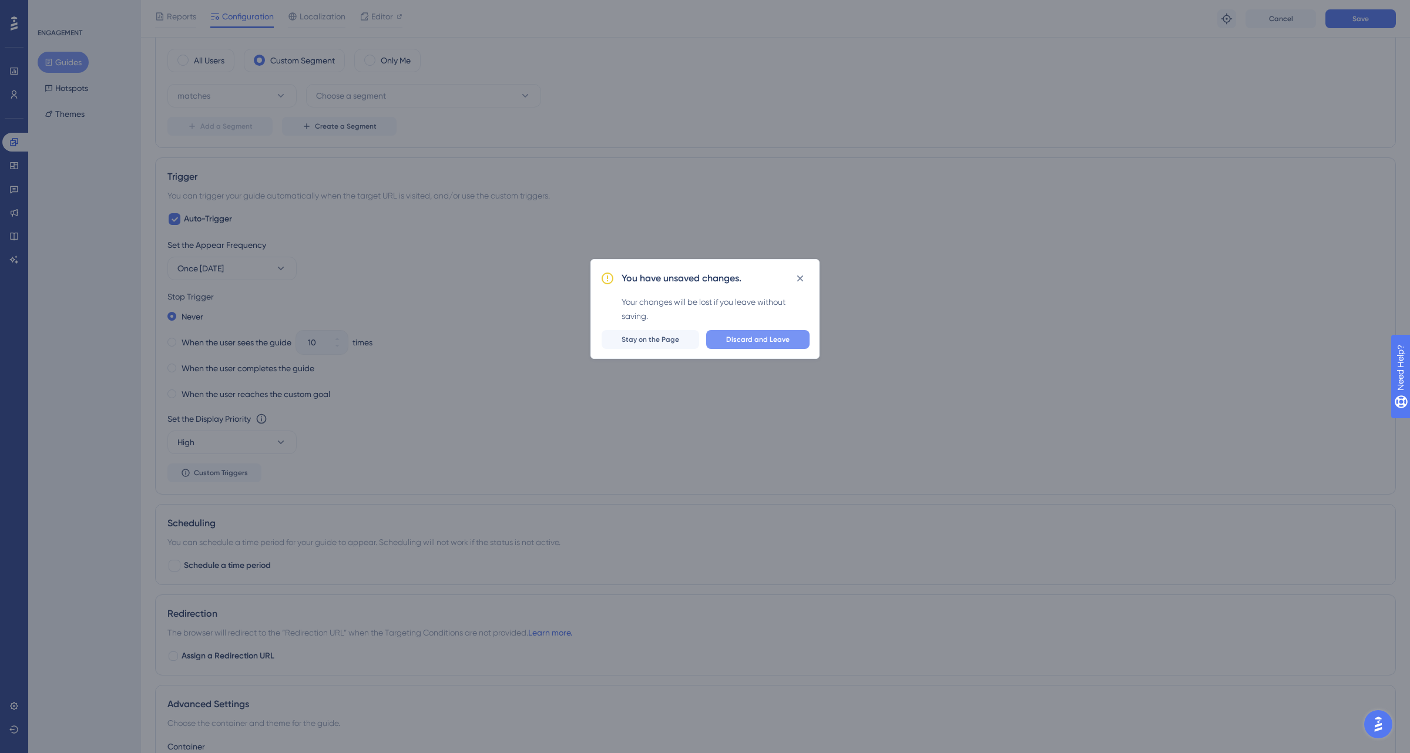
click at [748, 342] on span "Discard and Leave" at bounding box center [757, 339] width 63 height 9
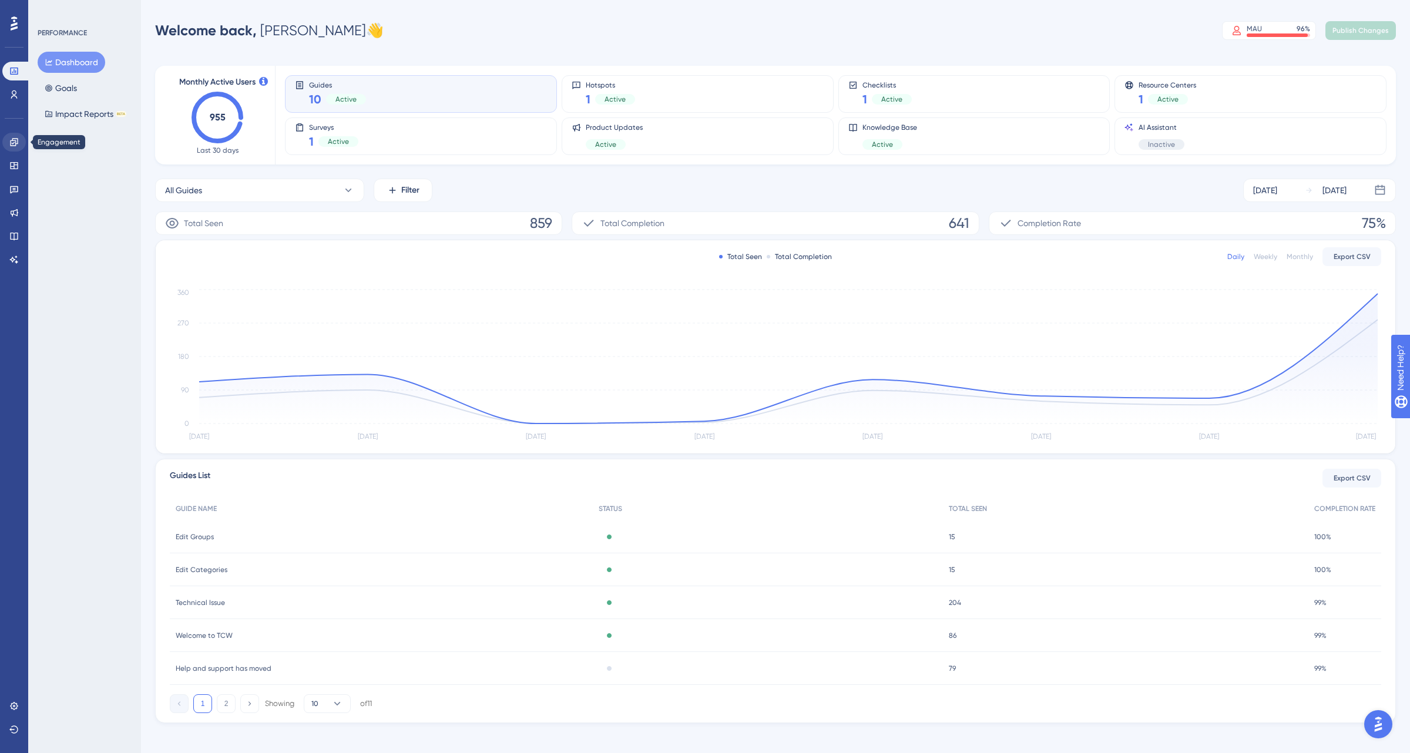
click at [18, 143] on icon at bounding box center [13, 142] width 9 height 9
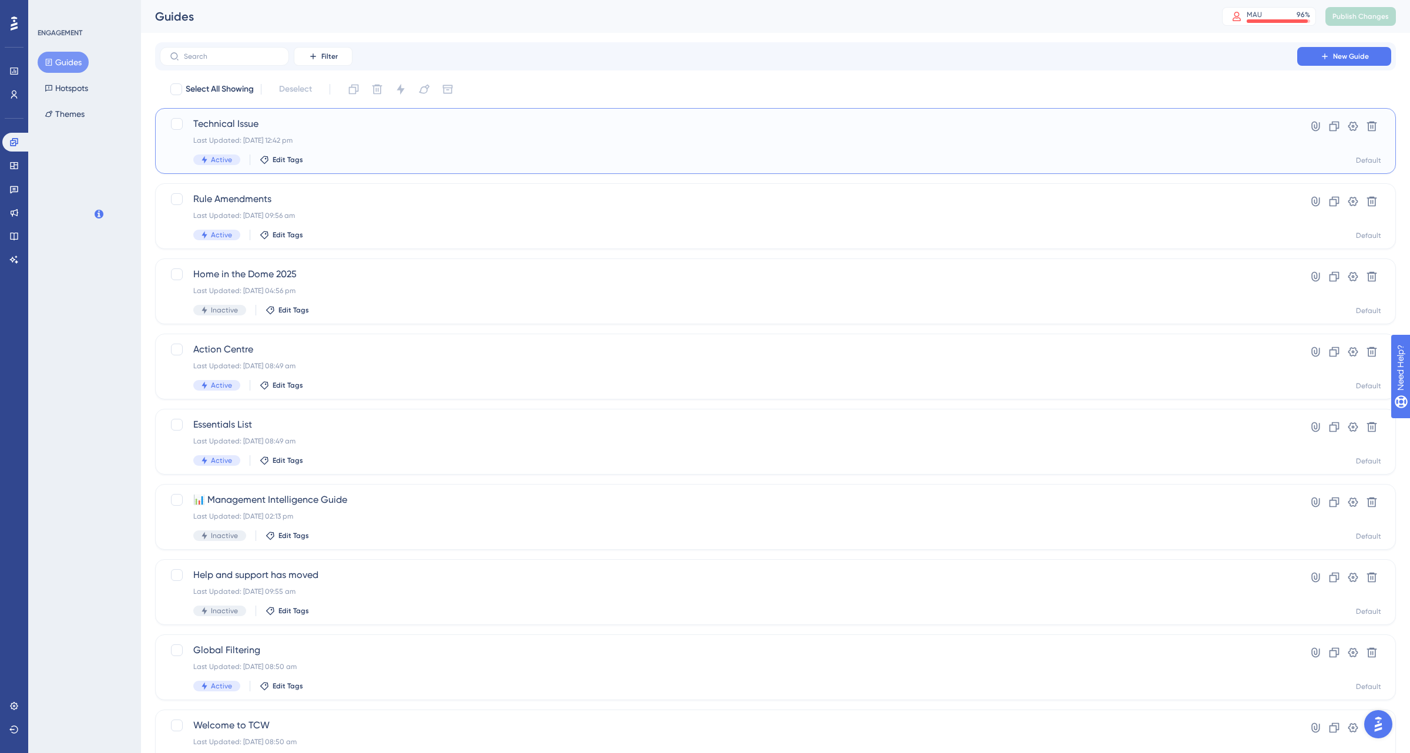
click at [373, 129] on span "Technical Issue" at bounding box center [728, 124] width 1071 height 14
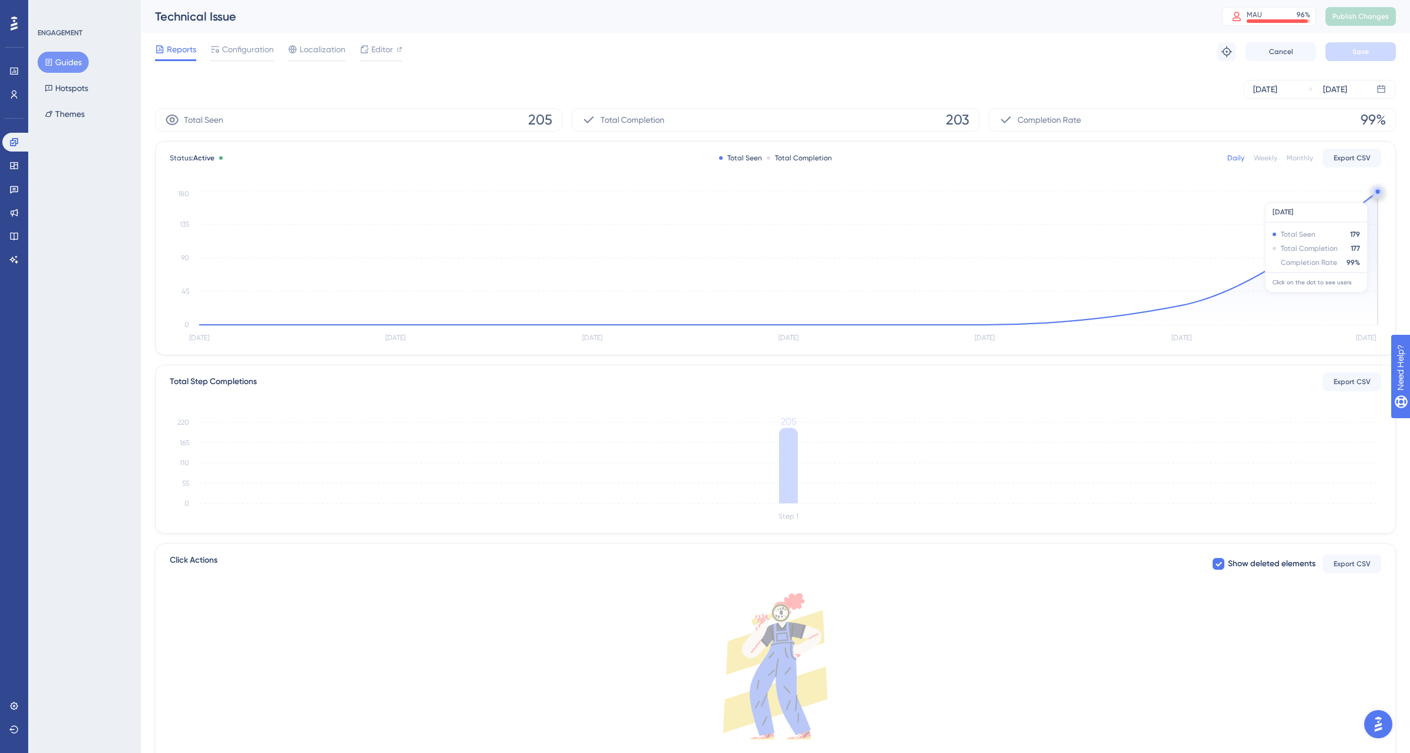
click at [1376, 196] on icon "[DATE] Sep [DATE] Sep [DATE] Sep [DATE] 0 45 90 135 180" at bounding box center [775, 266] width 1211 height 157
